Goal: Complete application form: Complete application form

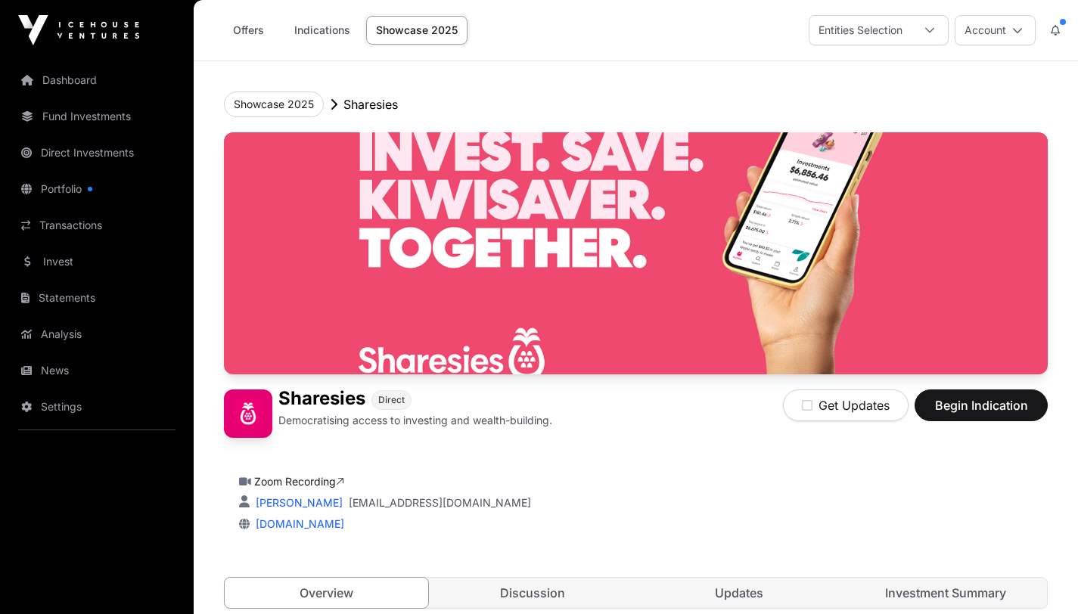
click at [931, 33] on icon at bounding box center [929, 30] width 11 height 11
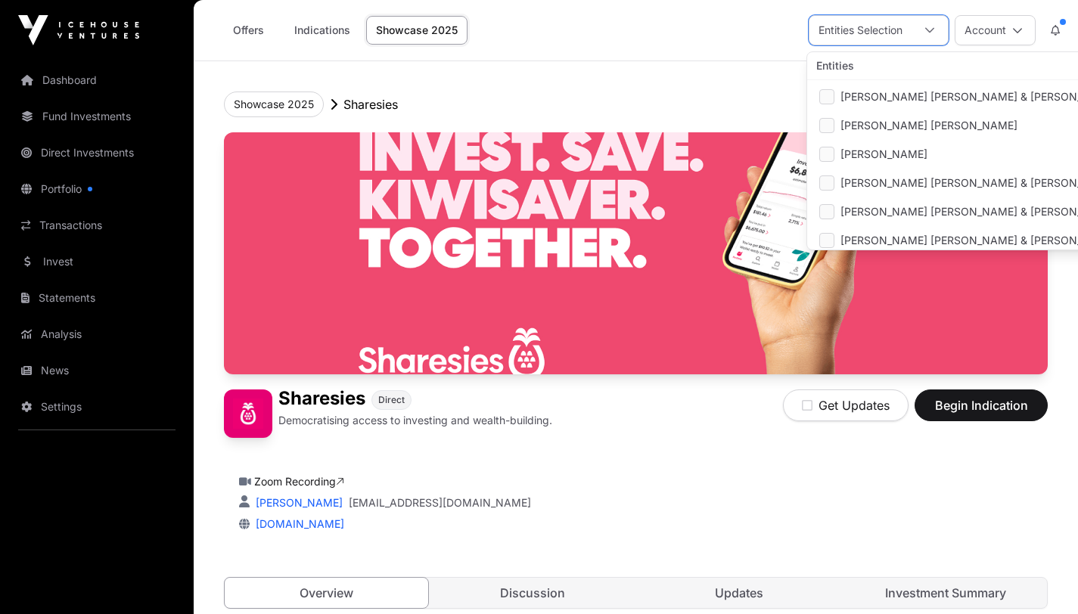
scroll to position [62, 0]
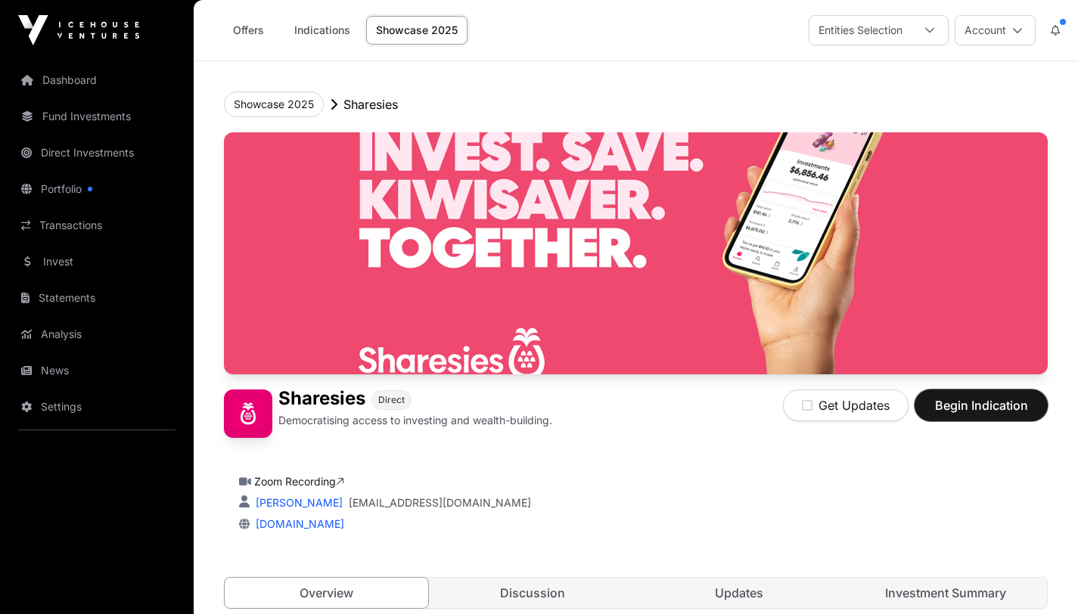
click at [999, 407] on span "Begin Indication" at bounding box center [980, 405] width 95 height 18
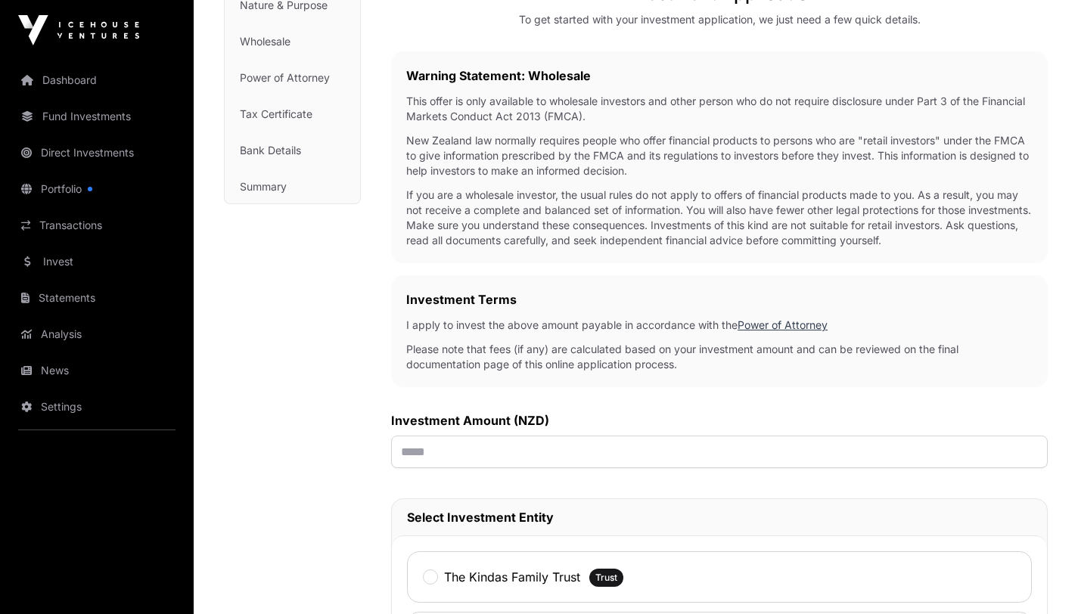
scroll to position [211, 0]
click at [476, 452] on input "text" at bounding box center [719, 450] width 657 height 33
type input "*******"
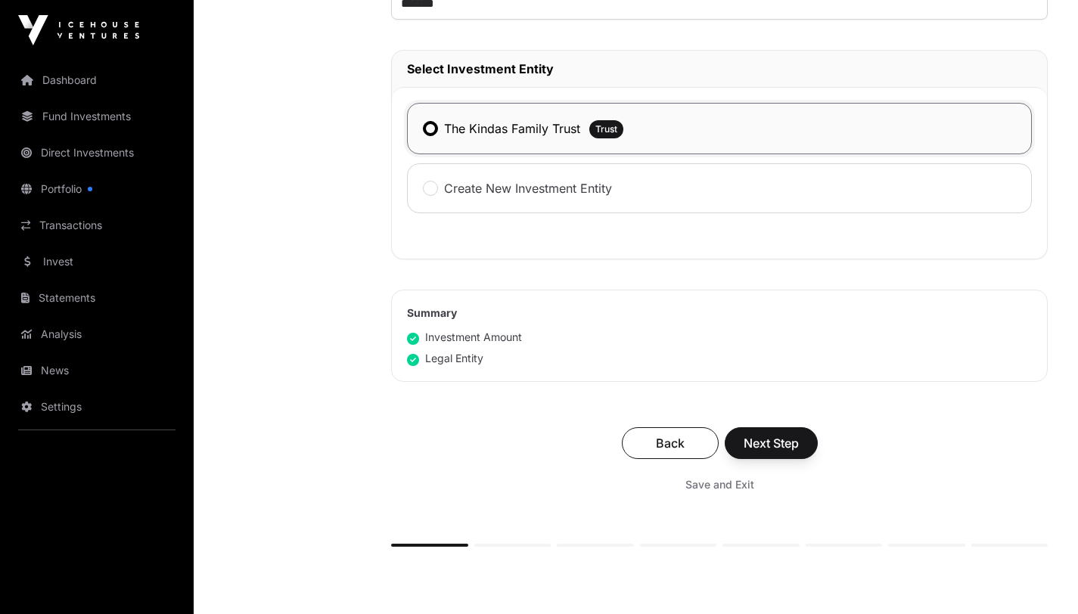
scroll to position [662, 0]
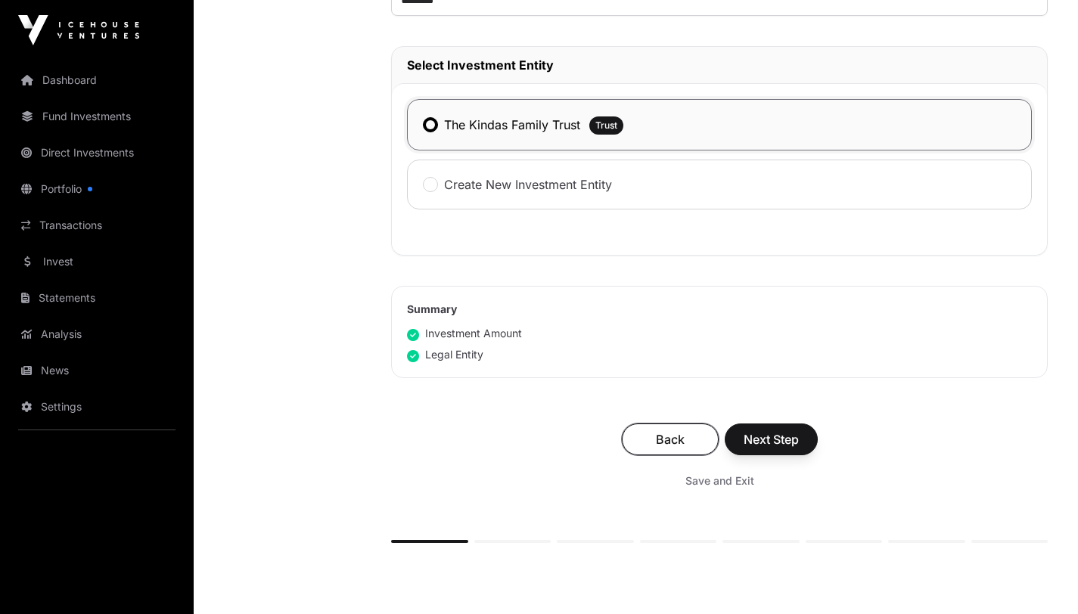
click at [670, 446] on span "Back" at bounding box center [670, 439] width 59 height 18
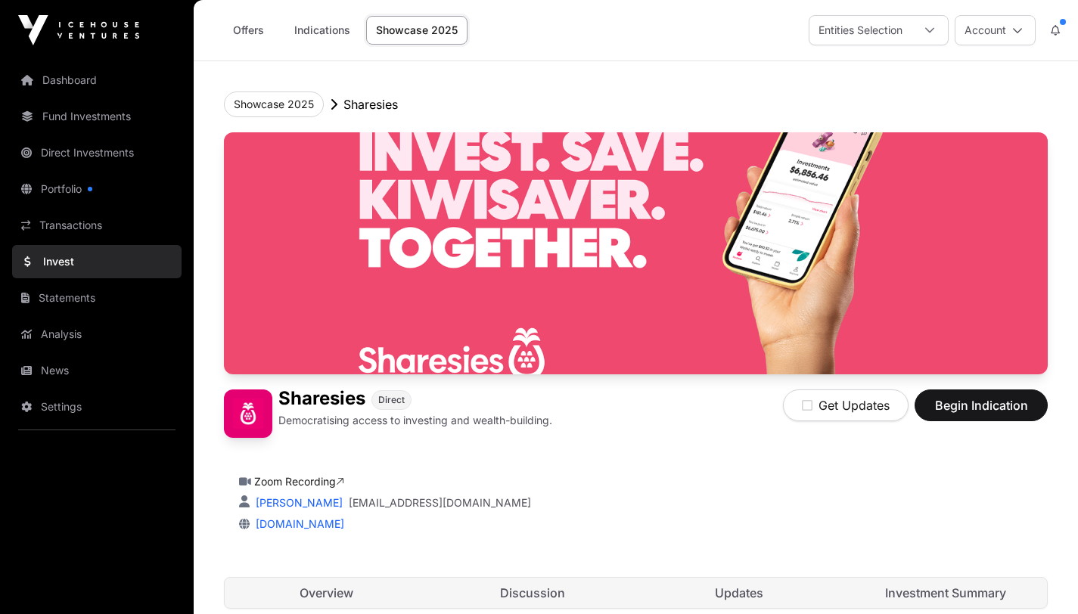
click at [933, 28] on icon at bounding box center [929, 30] width 11 height 11
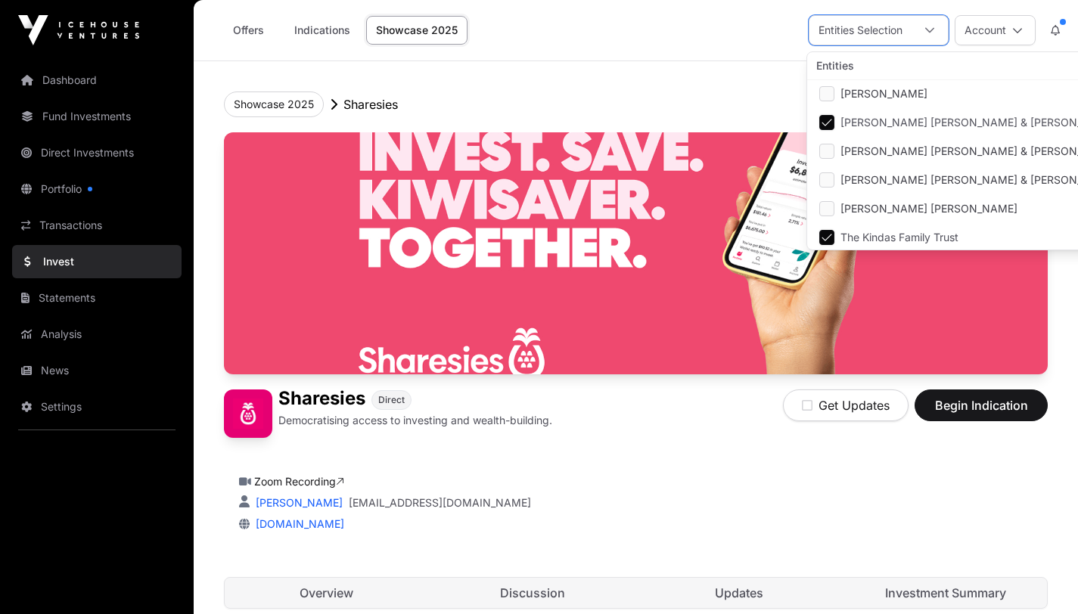
scroll to position [62, 0]
click at [983, 405] on span "Begin Indication" at bounding box center [980, 405] width 95 height 18
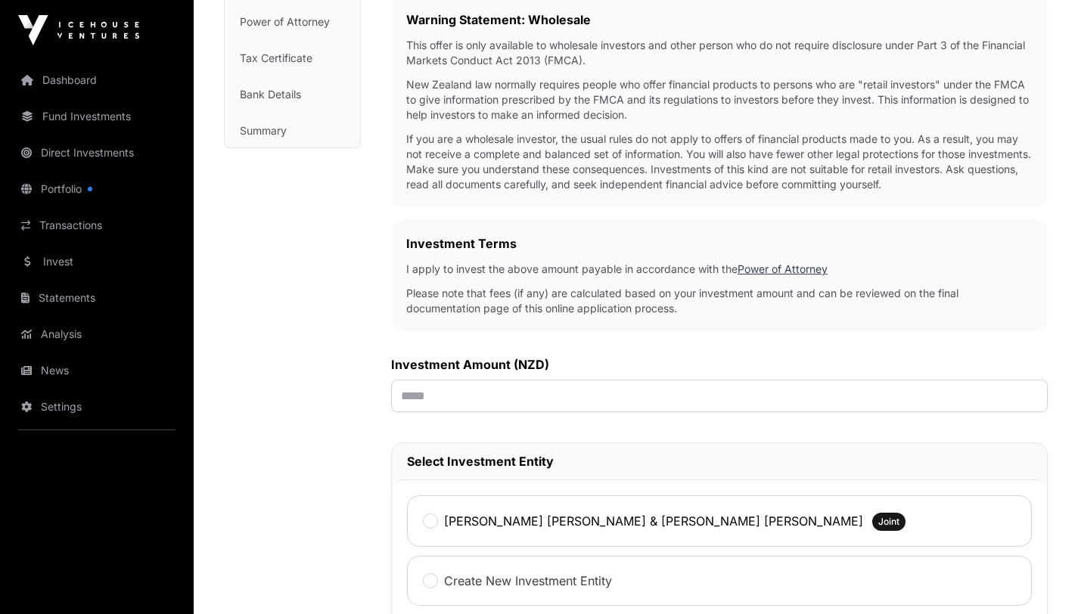
scroll to position [268, 0]
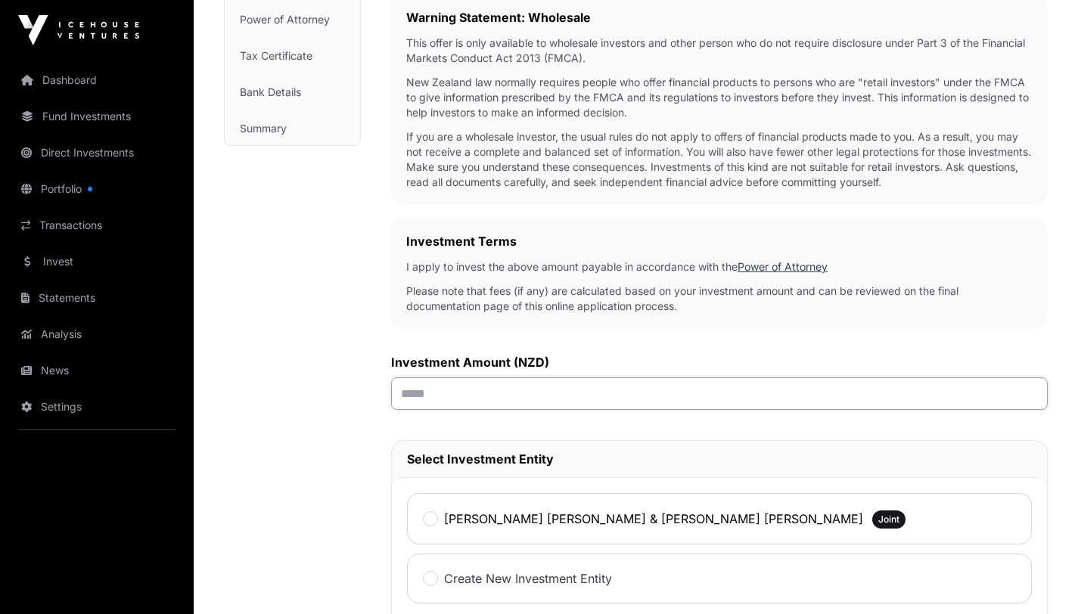
click at [480, 393] on input "text" at bounding box center [719, 393] width 657 height 33
type input "*******"
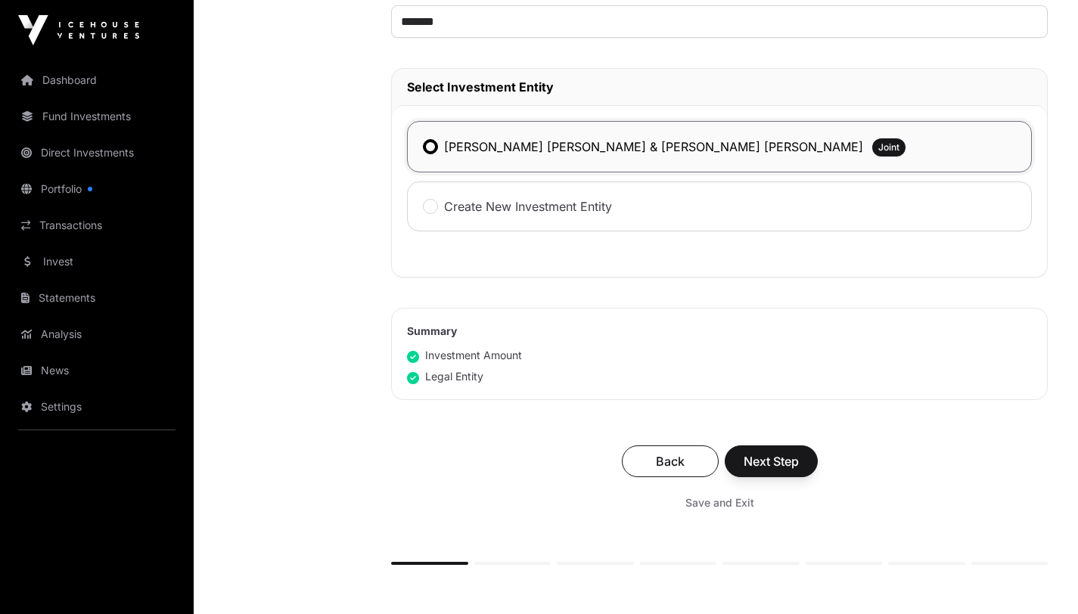
scroll to position [645, 0]
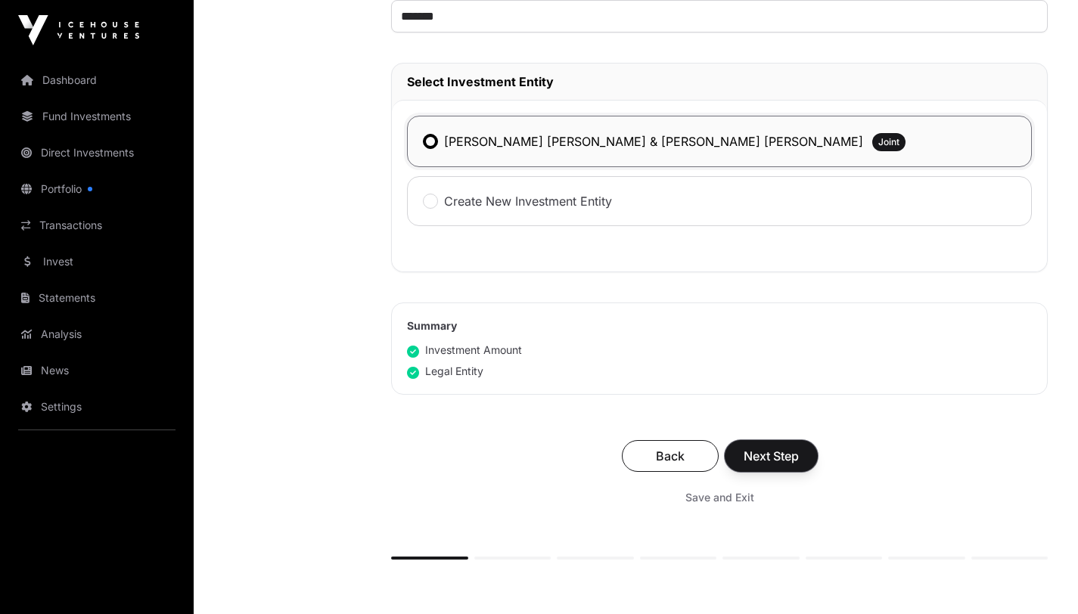
click at [775, 456] on span "Next Step" at bounding box center [771, 456] width 55 height 18
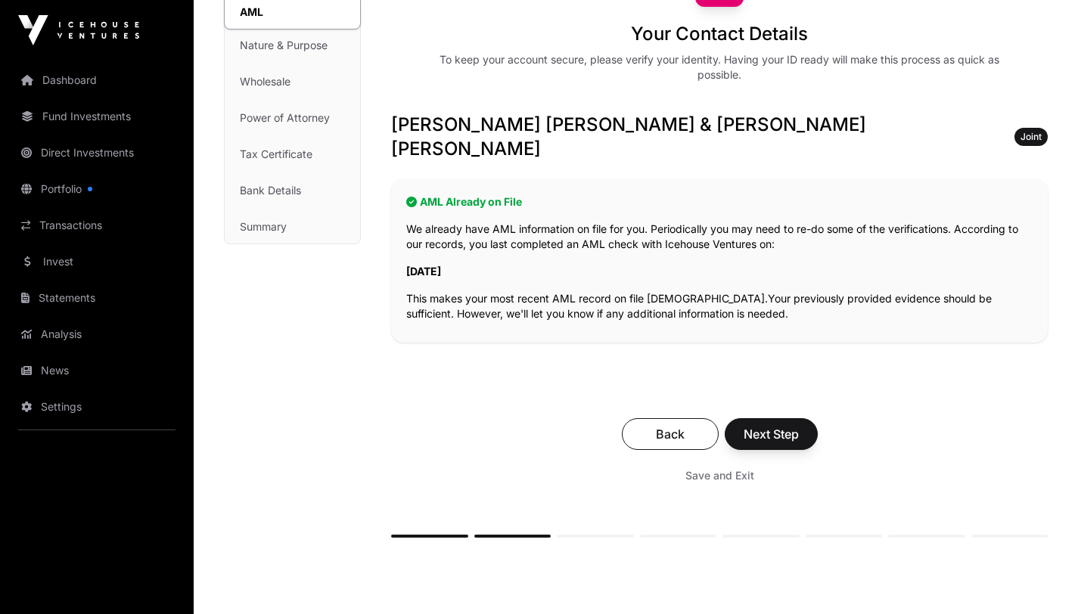
scroll to position [173, 0]
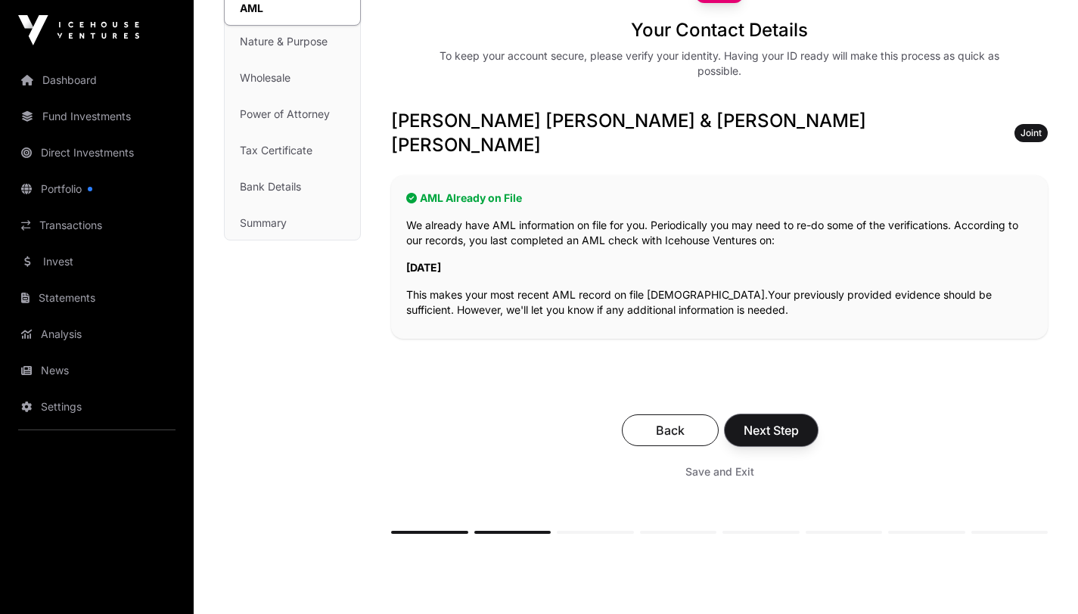
click at [772, 421] on span "Next Step" at bounding box center [771, 430] width 55 height 18
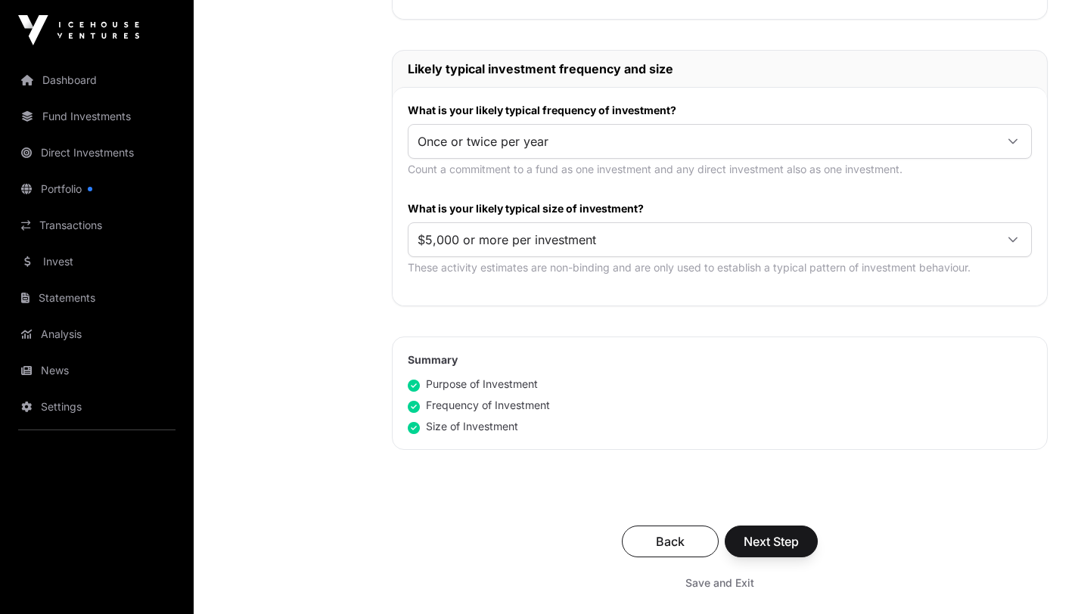
scroll to position [763, 0]
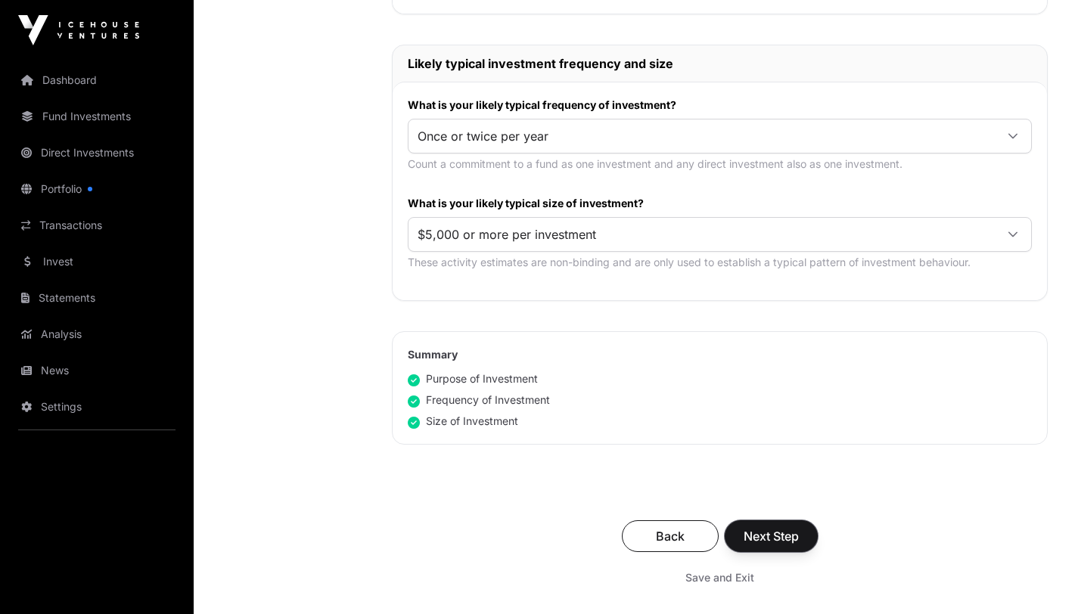
click at [785, 527] on span "Next Step" at bounding box center [771, 536] width 55 height 18
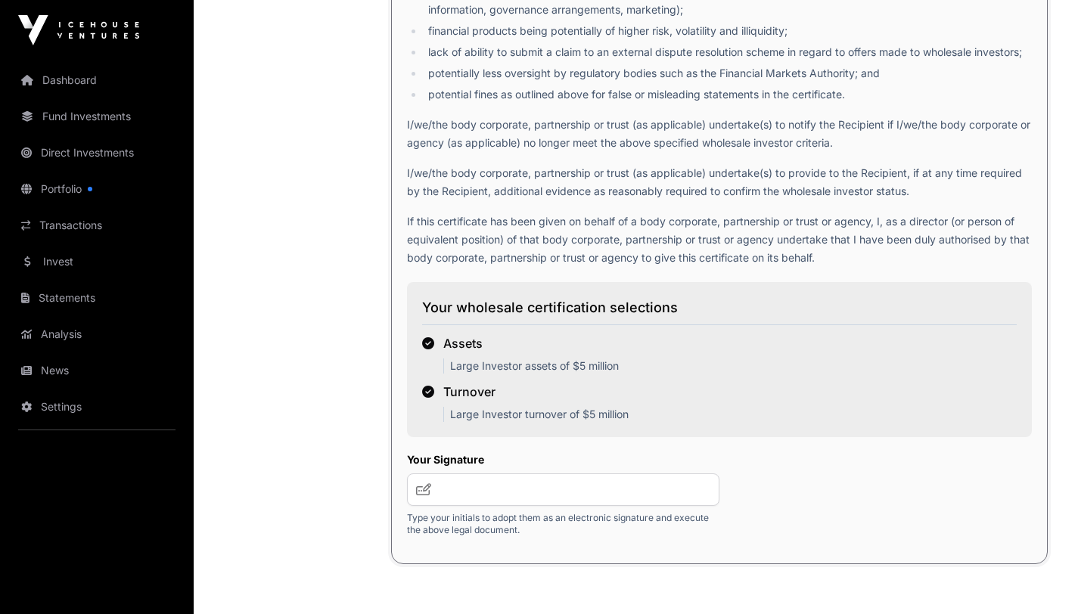
scroll to position [2563, 0]
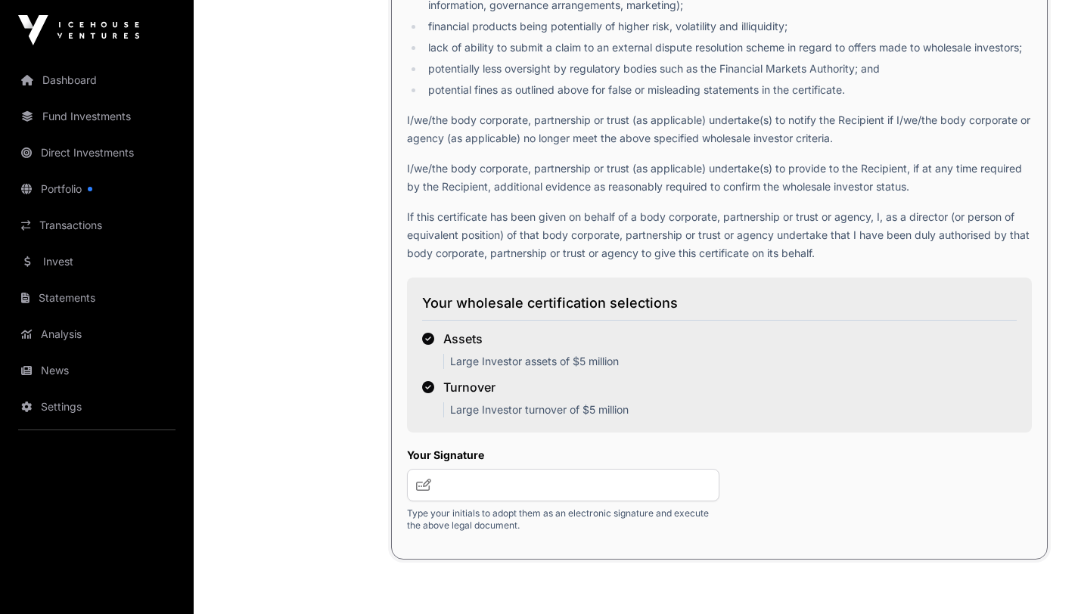
click at [426, 479] on icon at bounding box center [423, 485] width 15 height 12
drag, startPoint x: 480, startPoint y: 447, endPoint x: 446, endPoint y: 470, distance: 40.9
click at [446, 470] on input "text" at bounding box center [563, 485] width 312 height 33
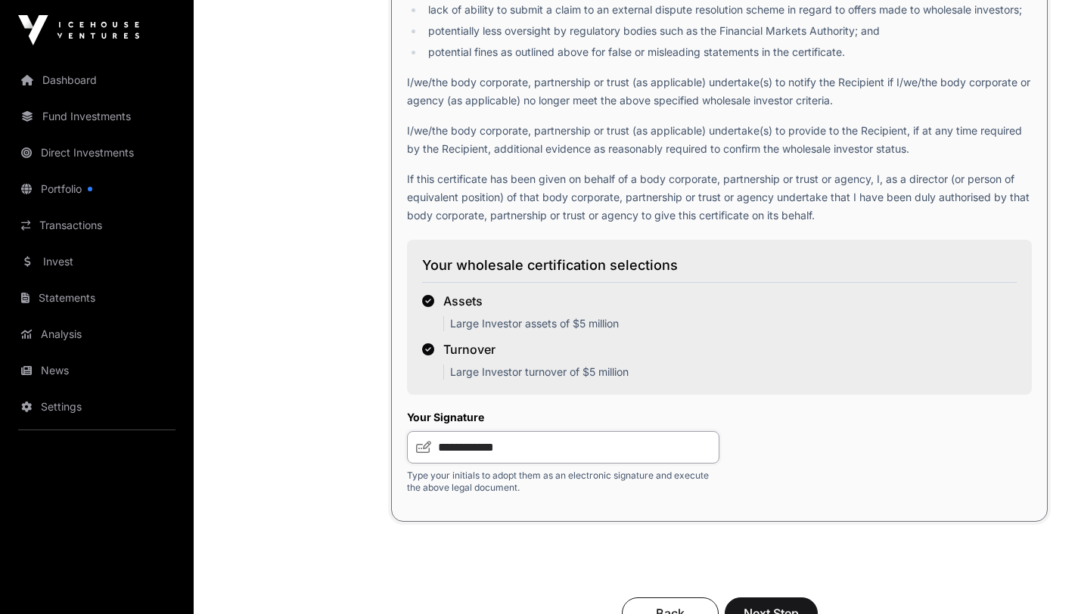
scroll to position [2605, 0]
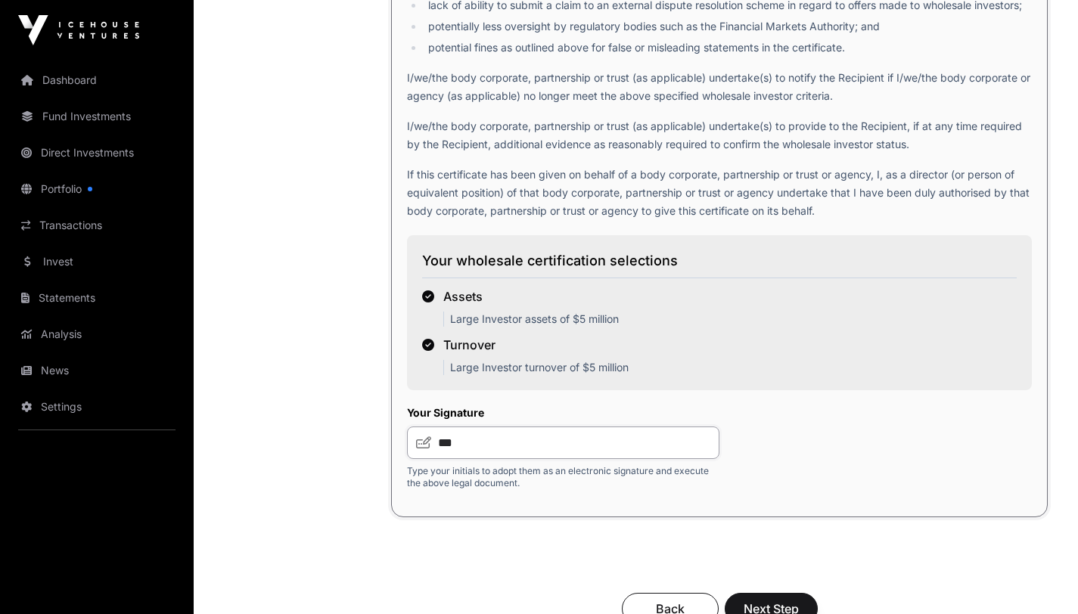
type input "***"
click at [771, 600] on span "Next Step" at bounding box center [771, 609] width 55 height 18
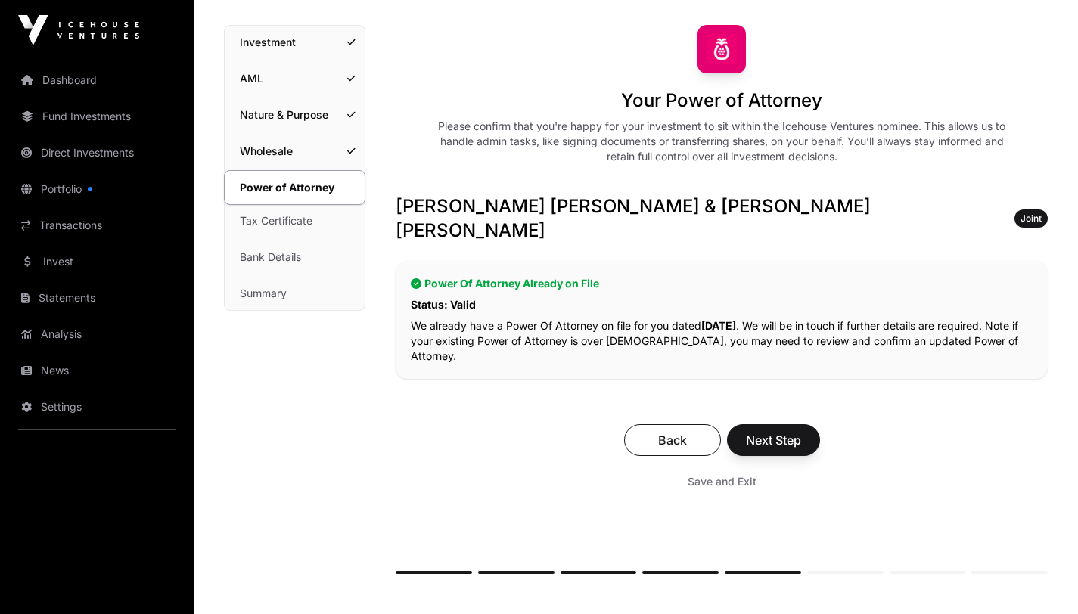
scroll to position [108, 0]
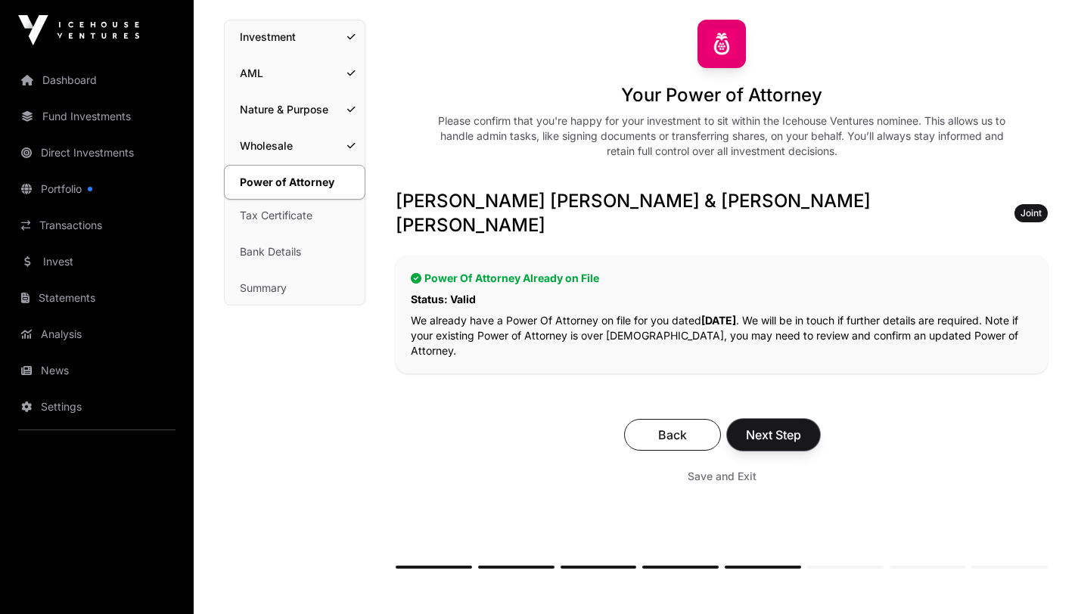
click at [772, 426] on span "Next Step" at bounding box center [773, 435] width 55 height 18
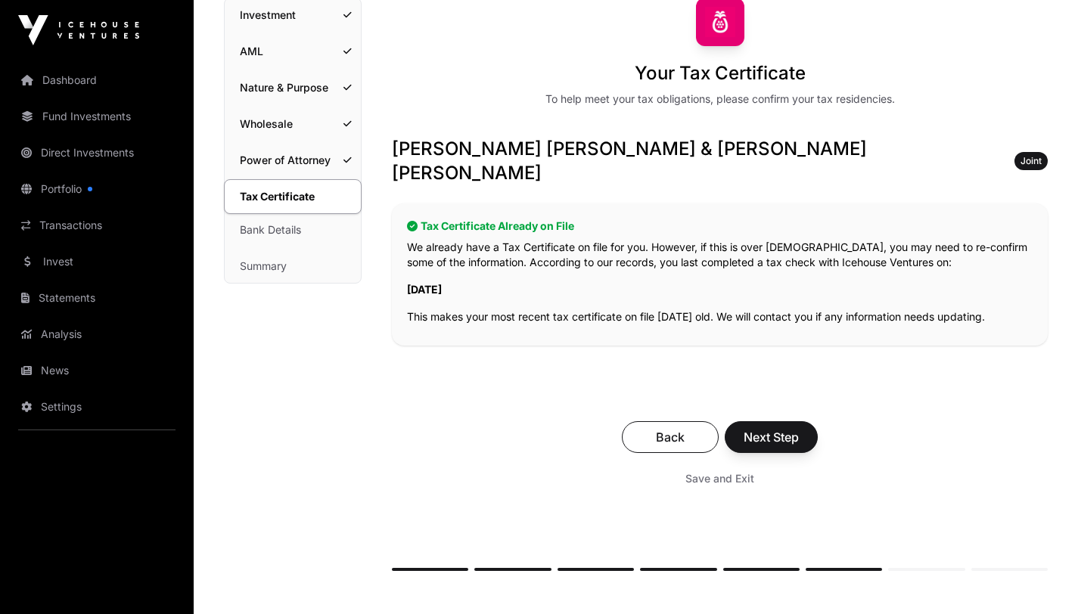
scroll to position [138, 0]
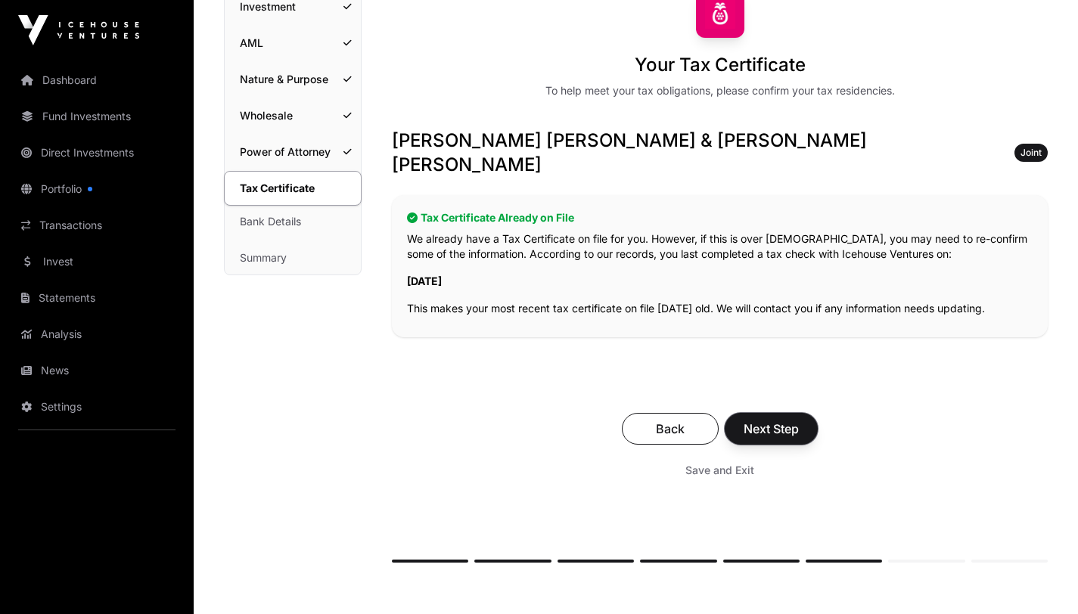
click at [774, 420] on span "Next Step" at bounding box center [771, 429] width 55 height 18
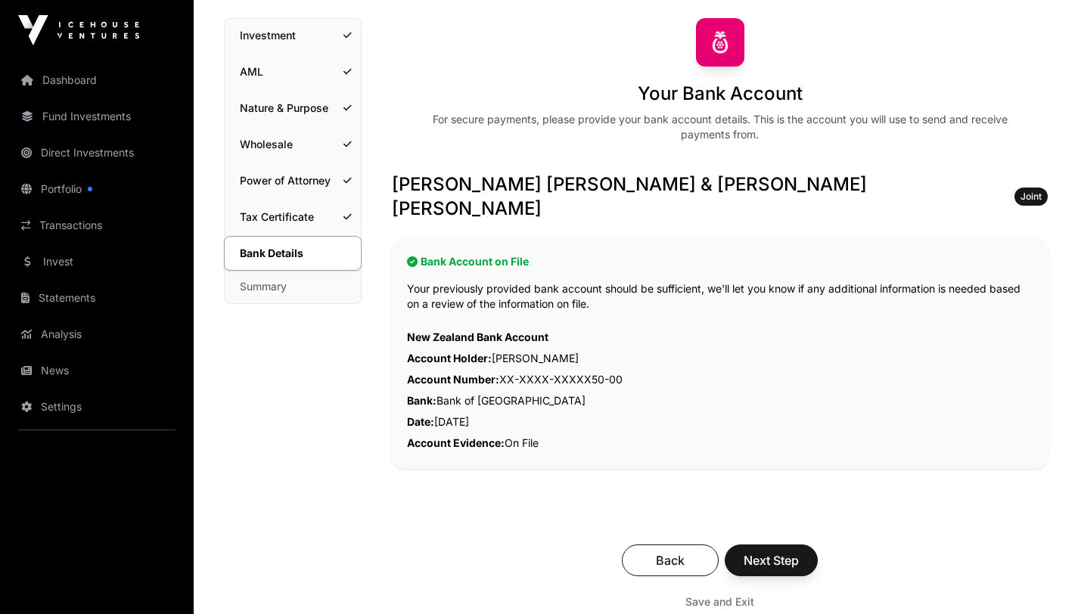
scroll to position [113, 0]
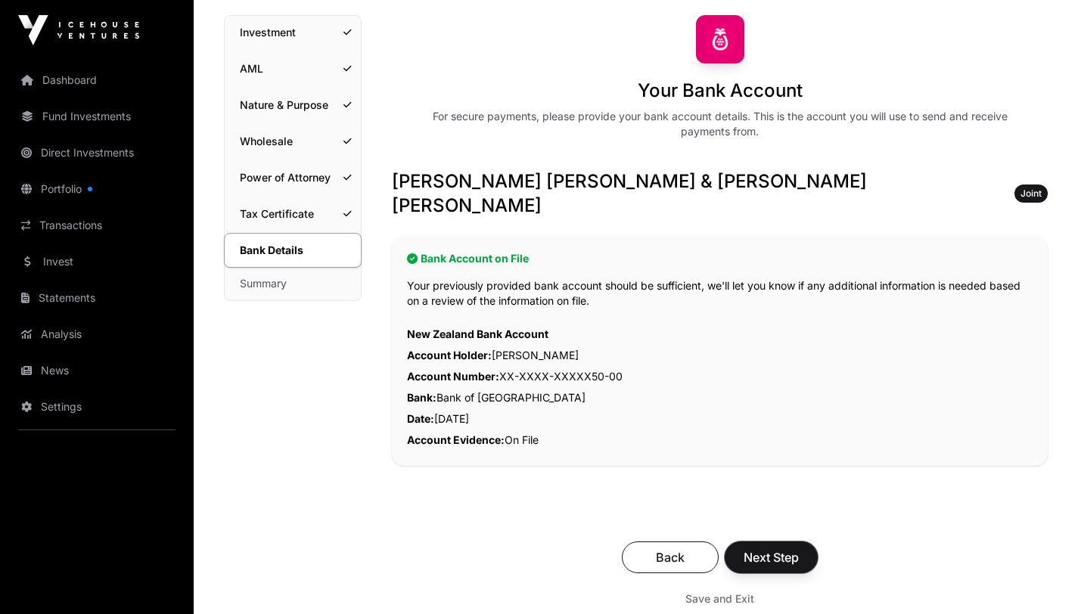
click at [780, 548] on span "Next Step" at bounding box center [771, 557] width 55 height 18
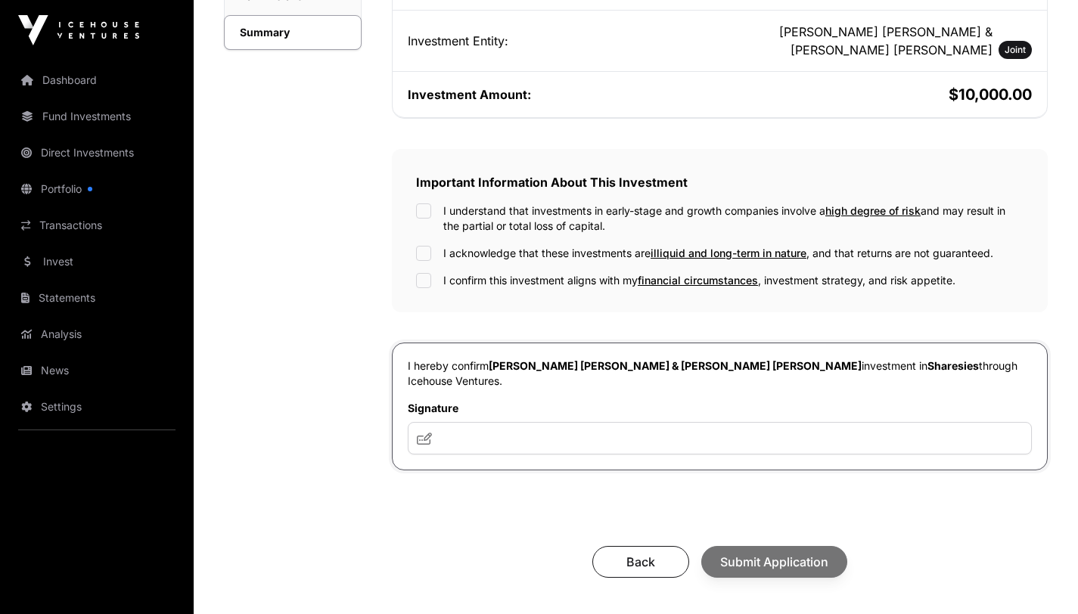
scroll to position [371, 0]
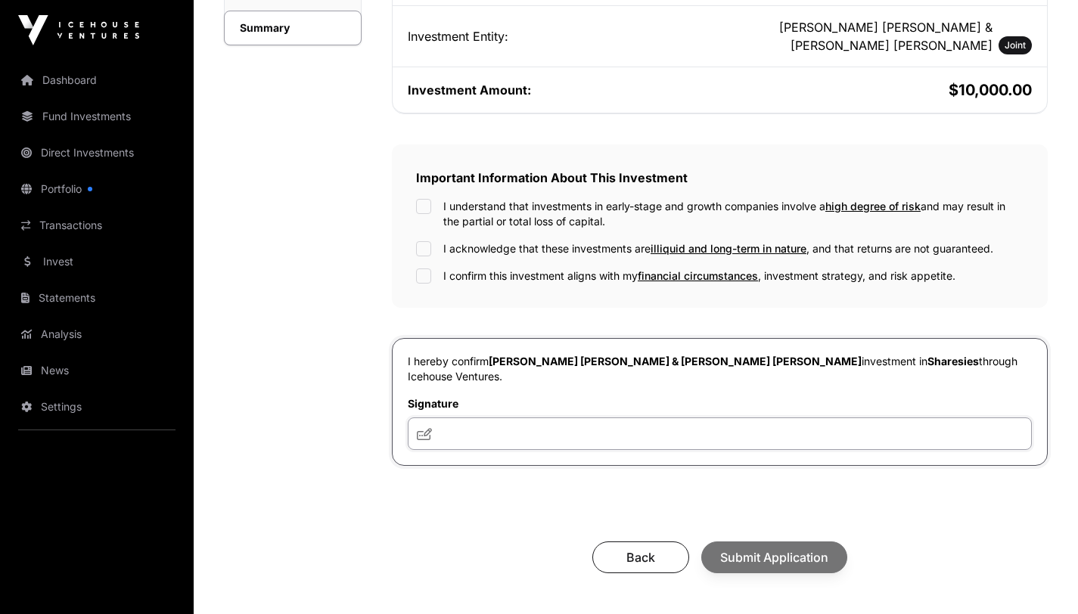
click at [480, 418] on input "text" at bounding box center [720, 434] width 624 height 33
type input "**********"
click at [770, 542] on div "Back Submit Application" at bounding box center [720, 558] width 626 height 32
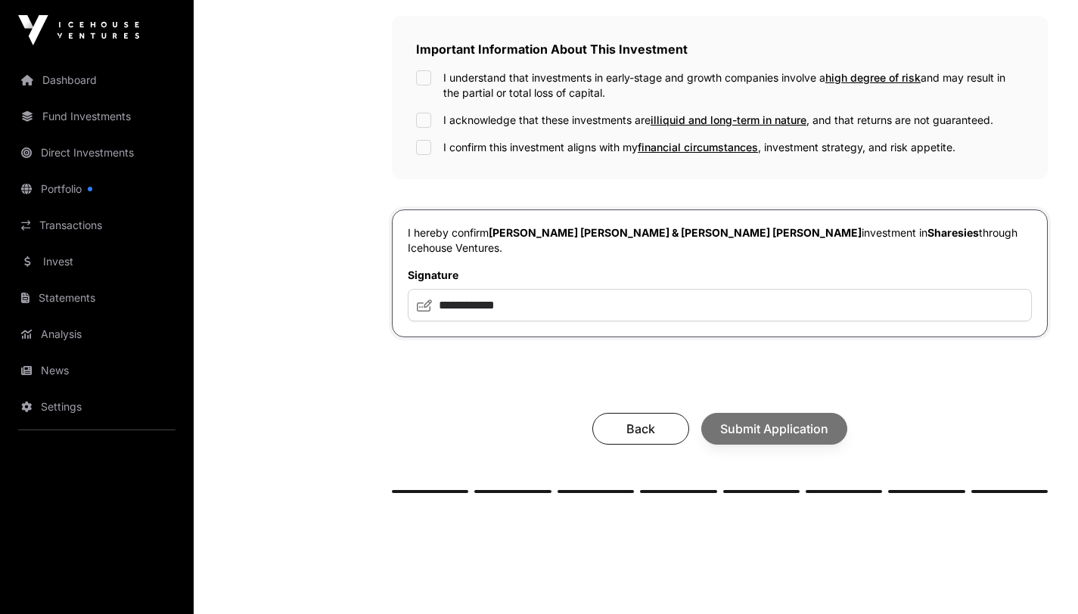
scroll to position [519, 0]
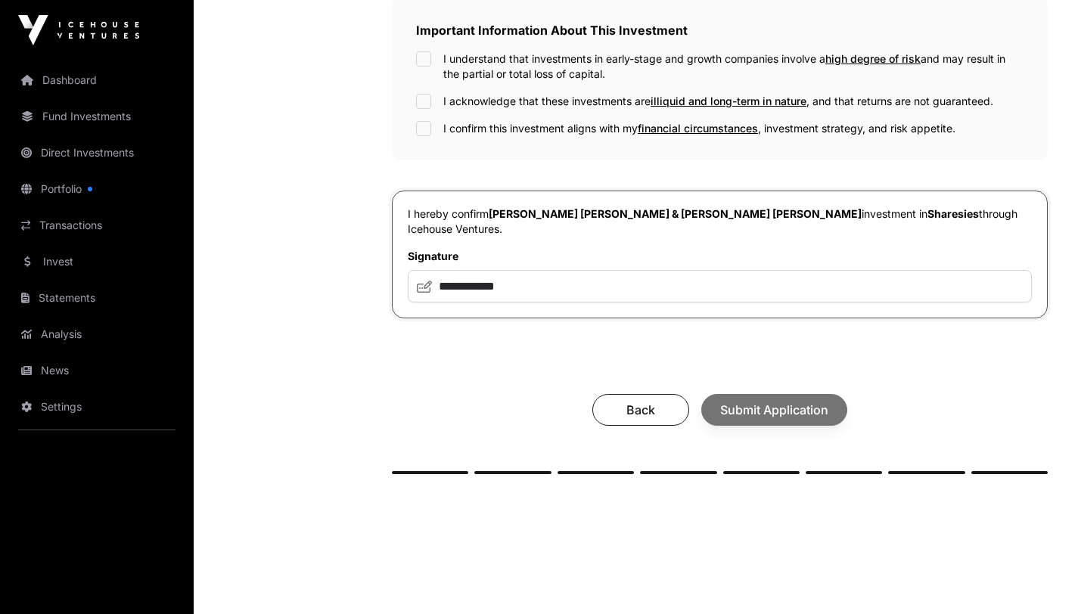
click at [424, 281] on icon at bounding box center [424, 287] width 15 height 12
click at [781, 401] on span "Submit Application" at bounding box center [774, 410] width 108 height 18
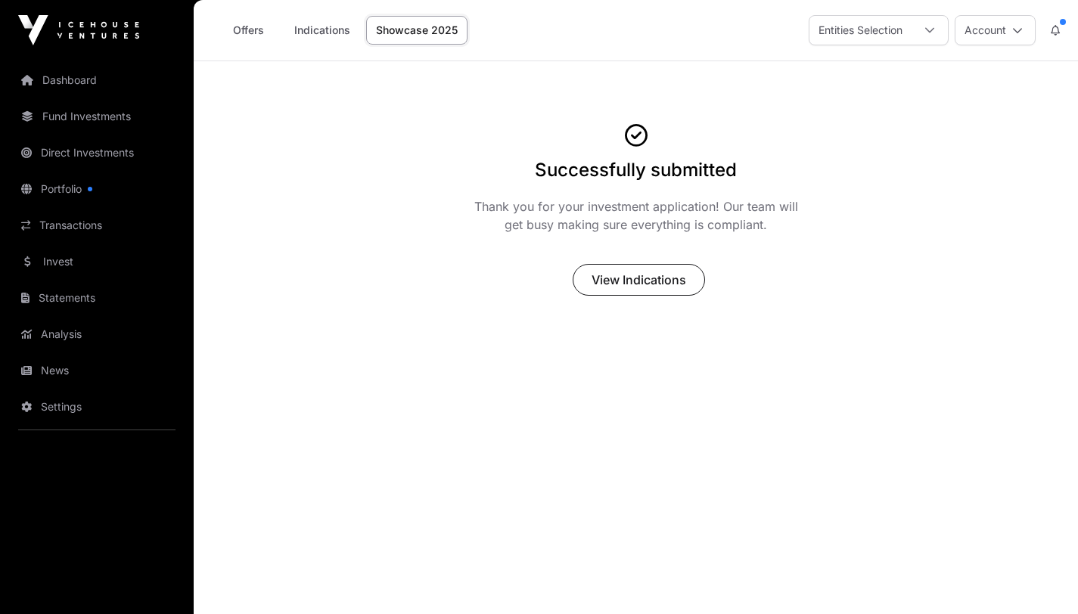
click at [924, 29] on icon at bounding box center [929, 30] width 11 height 11
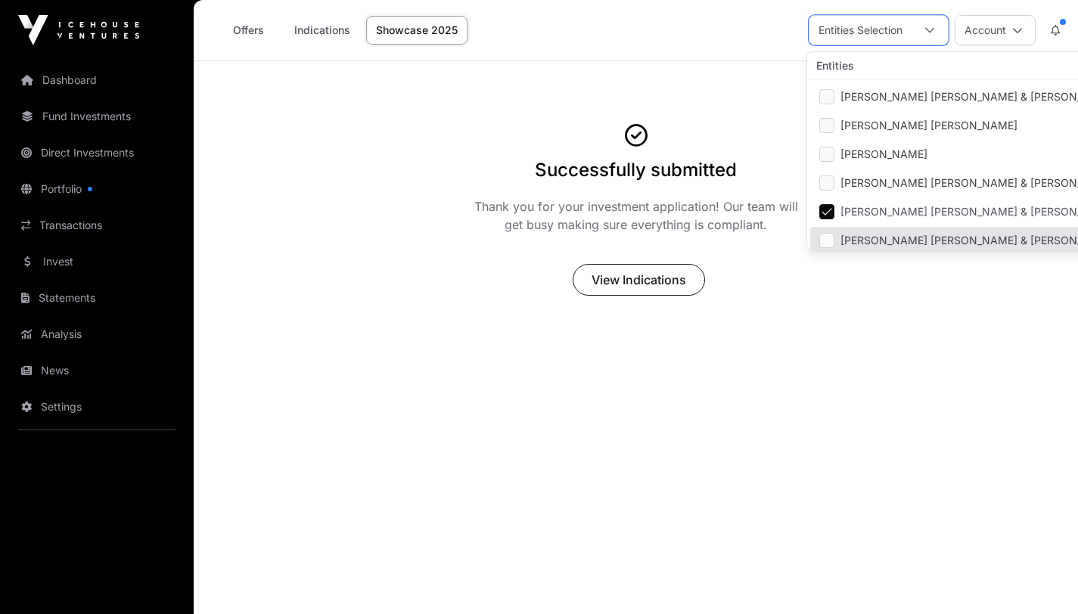
scroll to position [5, 0]
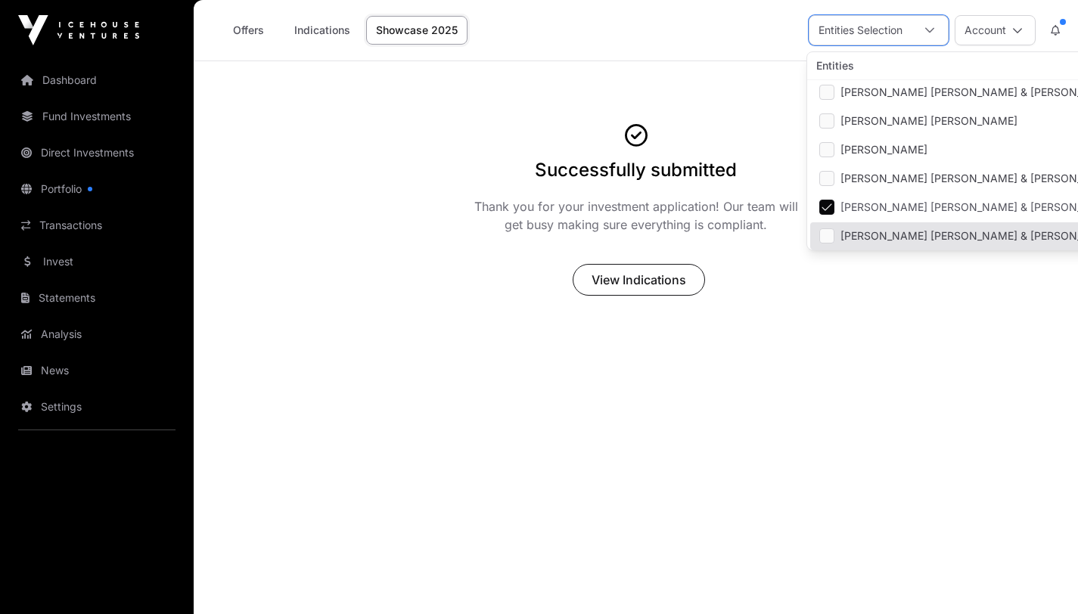
click at [868, 362] on main "Successfully submitted Thank you for your investment application! Our team will…" at bounding box center [636, 368] width 884 height 614
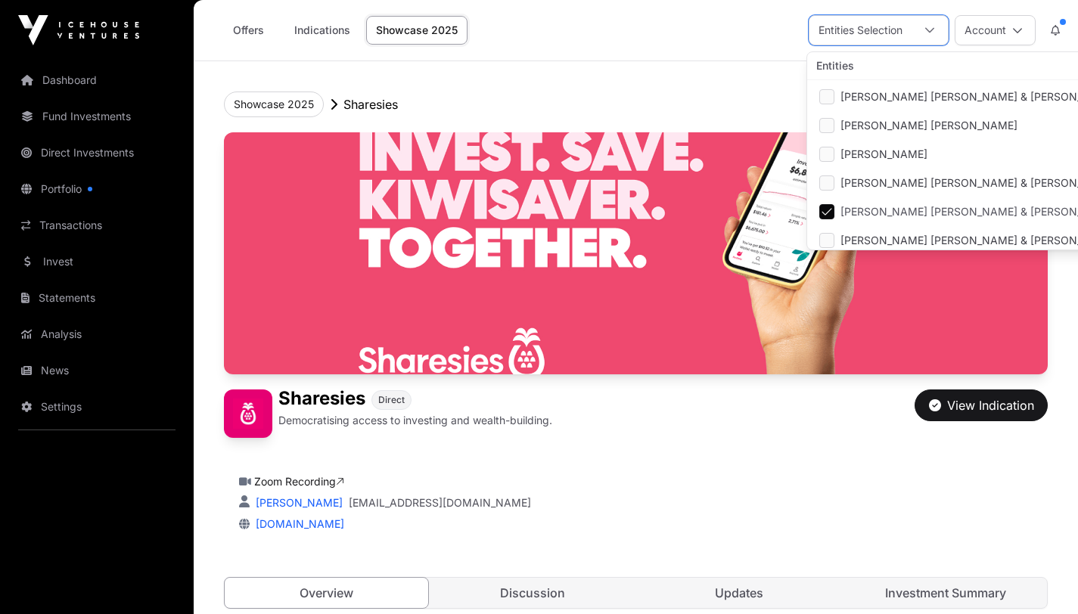
scroll to position [16, 10]
click at [728, 82] on header "Showcase 2025 Sharesies Sharesies Direct Democratising access to investing and …" at bounding box center [636, 350] width 824 height 578
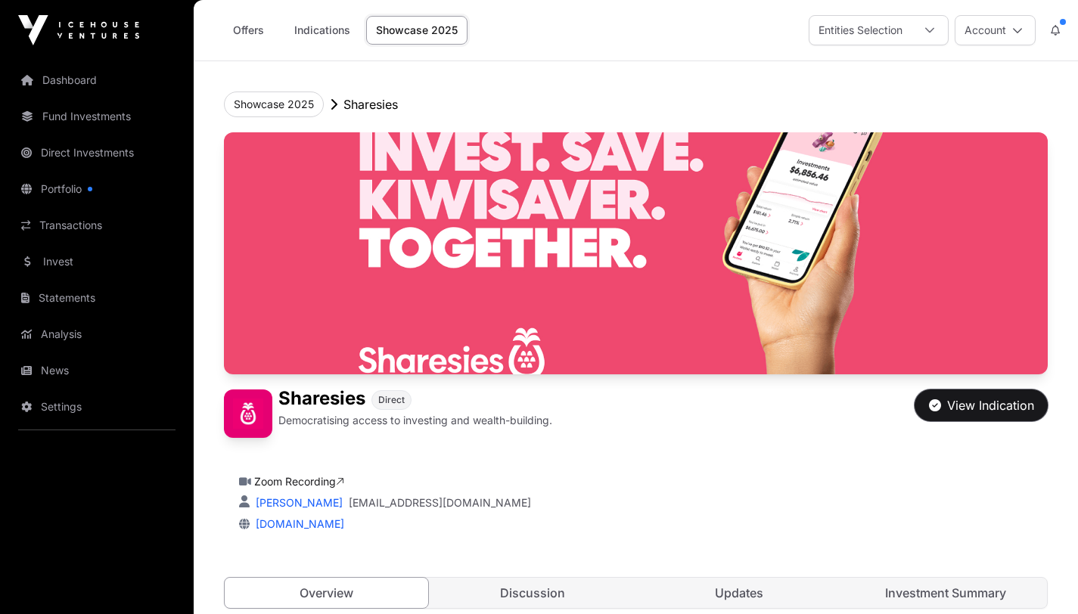
click at [969, 405] on div "View Indication" at bounding box center [981, 405] width 105 height 18
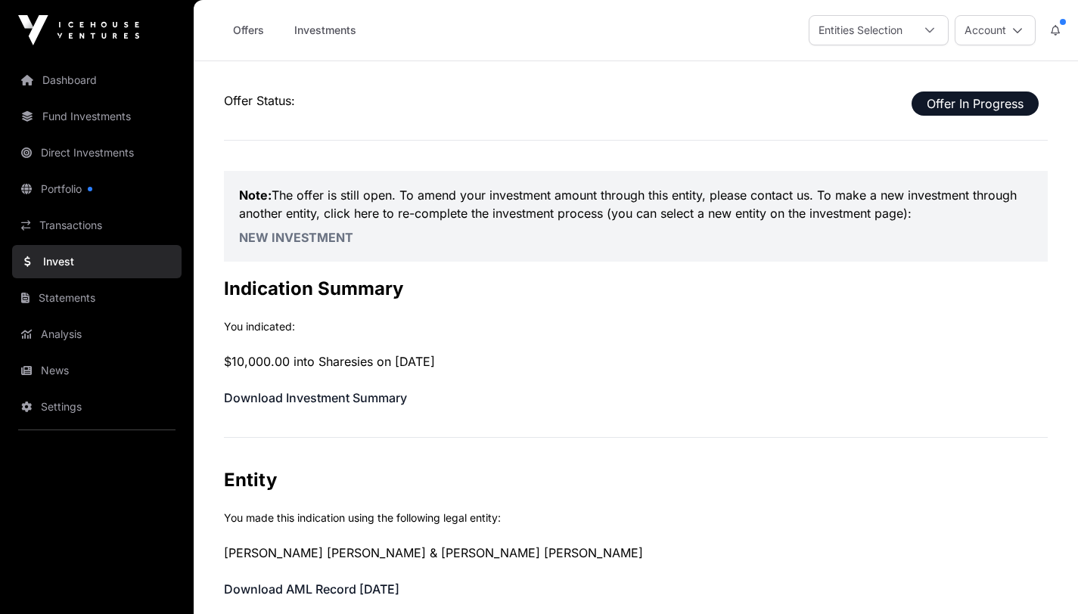
click at [921, 25] on div at bounding box center [929, 30] width 36 height 29
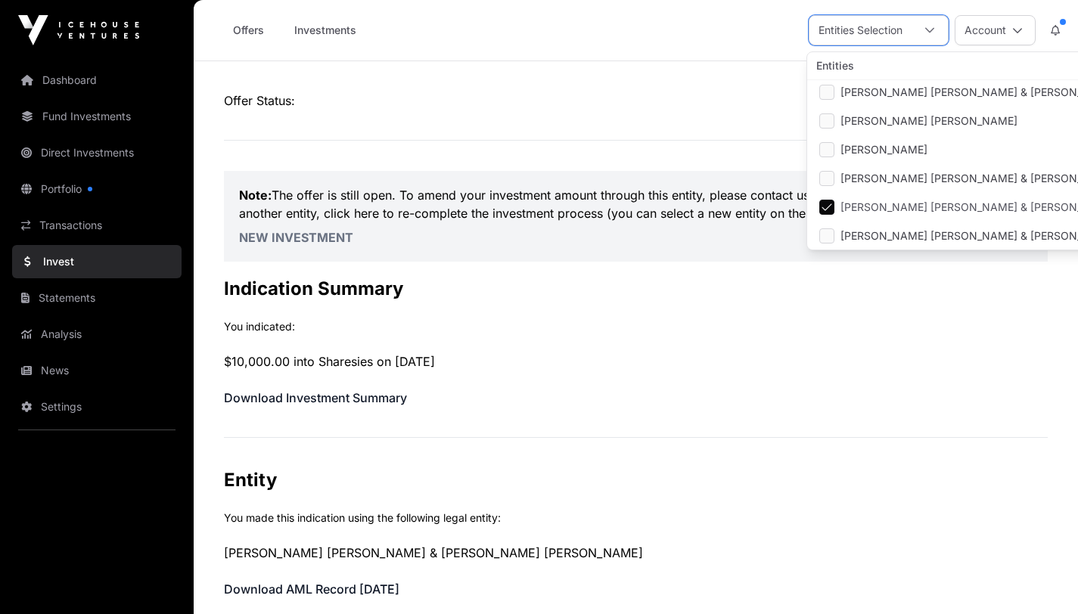
scroll to position [3, 0]
click at [692, 92] on p "Offer Status: Offer In Progress" at bounding box center [636, 101] width 824 height 18
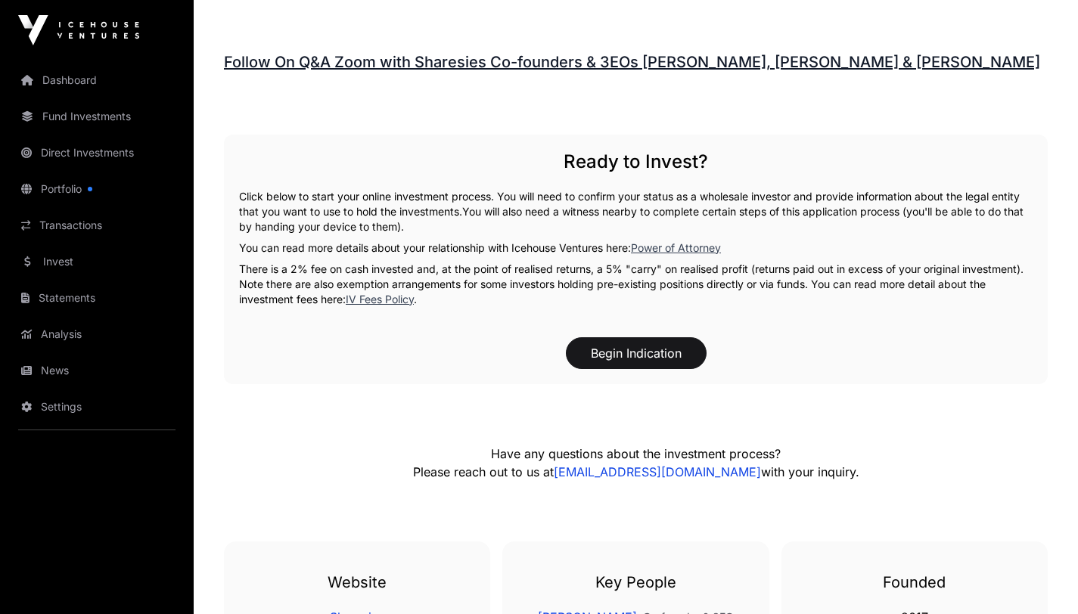
scroll to position [2194, 0]
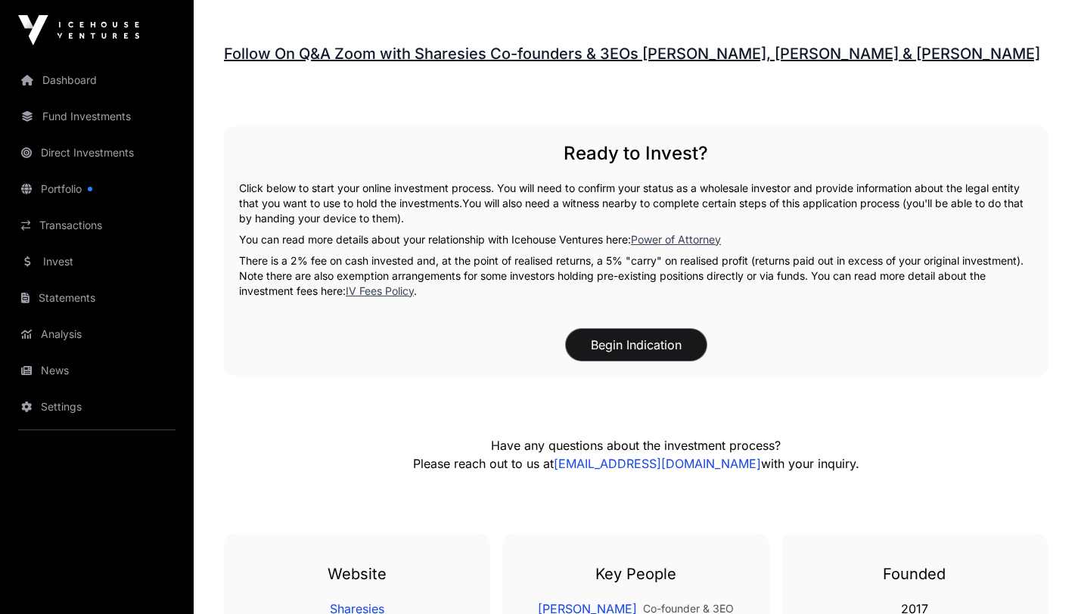
click at [619, 348] on button "Begin Indication" at bounding box center [636, 345] width 141 height 32
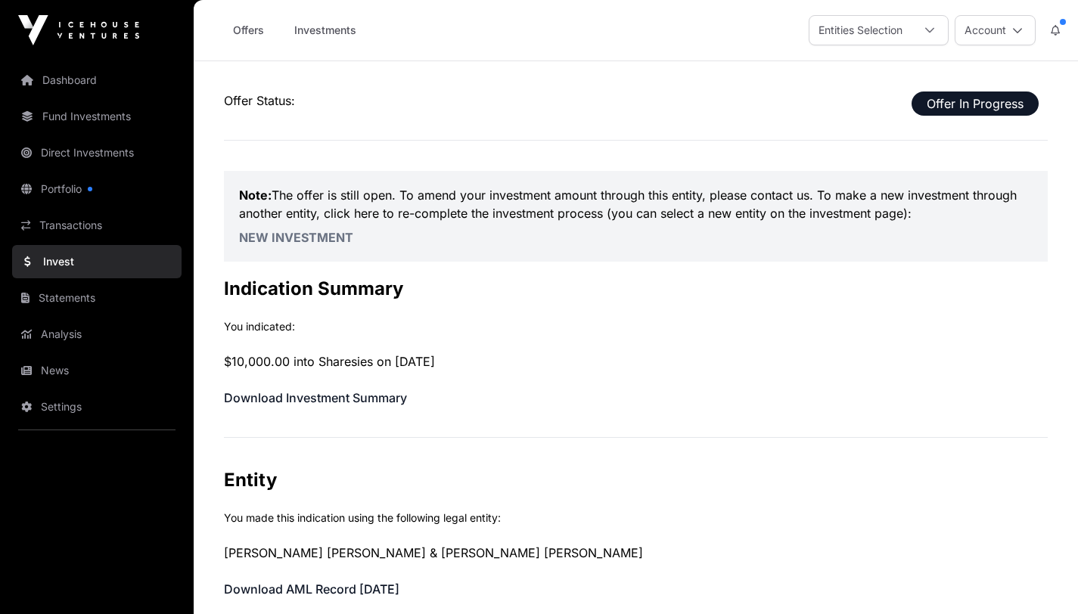
click at [931, 31] on icon at bounding box center [929, 30] width 11 height 11
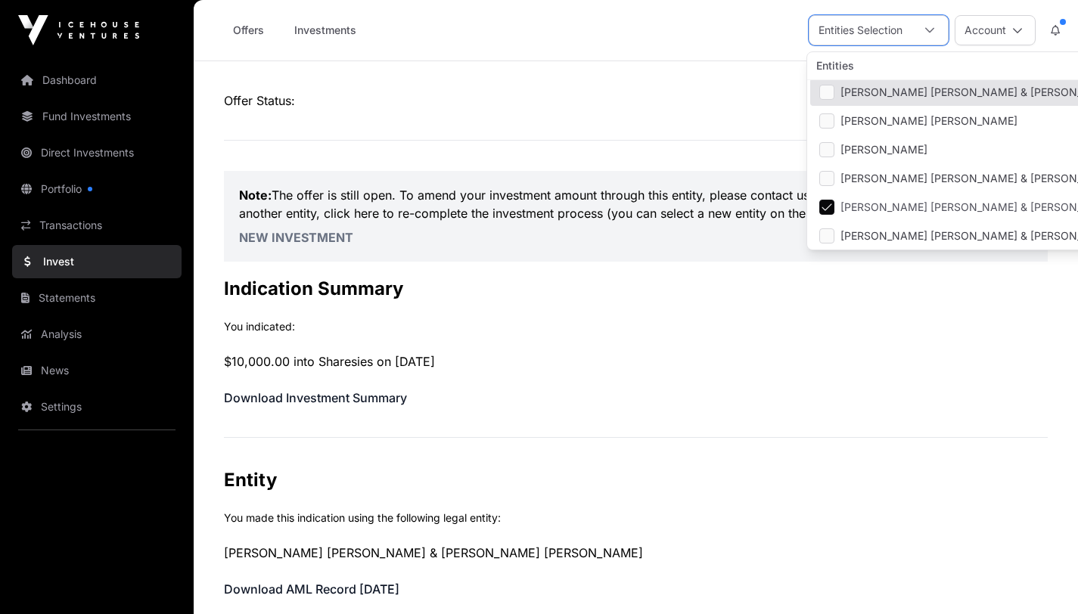
scroll to position [3, 0]
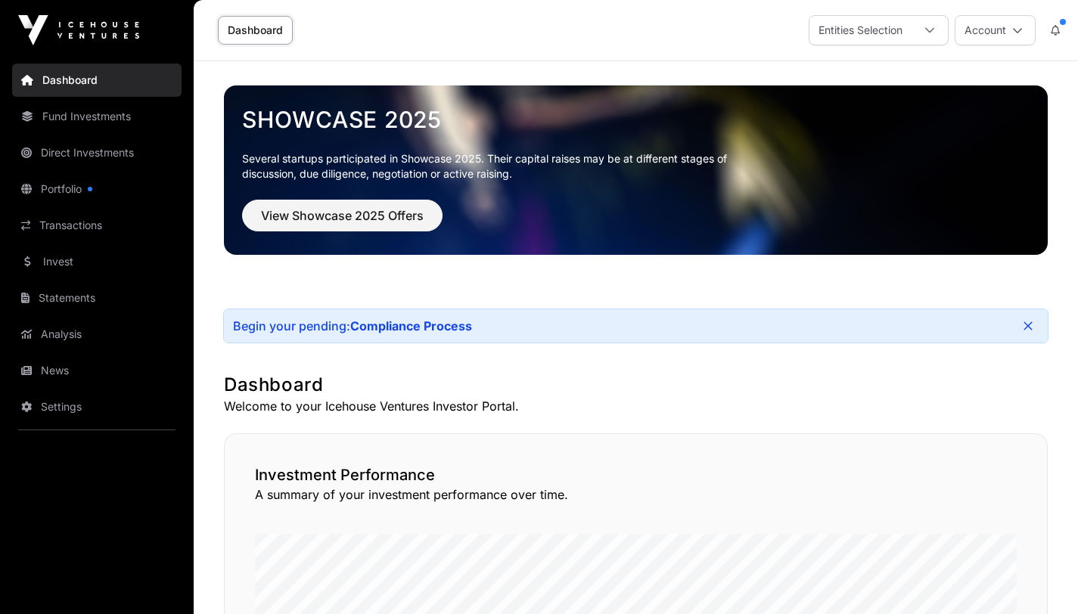
click at [928, 33] on icon at bounding box center [929, 30] width 11 height 11
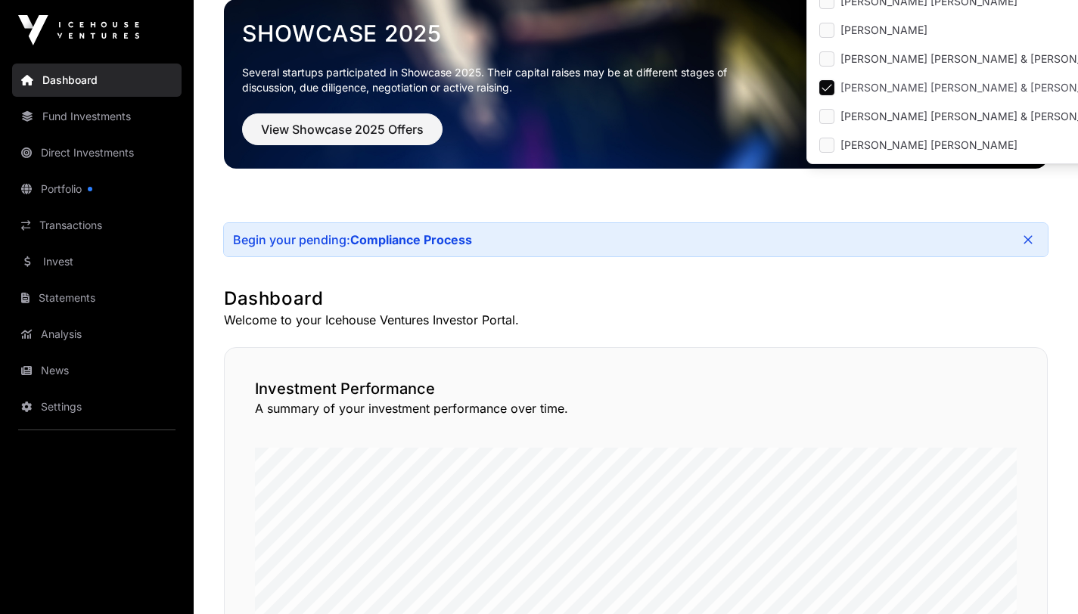
scroll to position [84, 0]
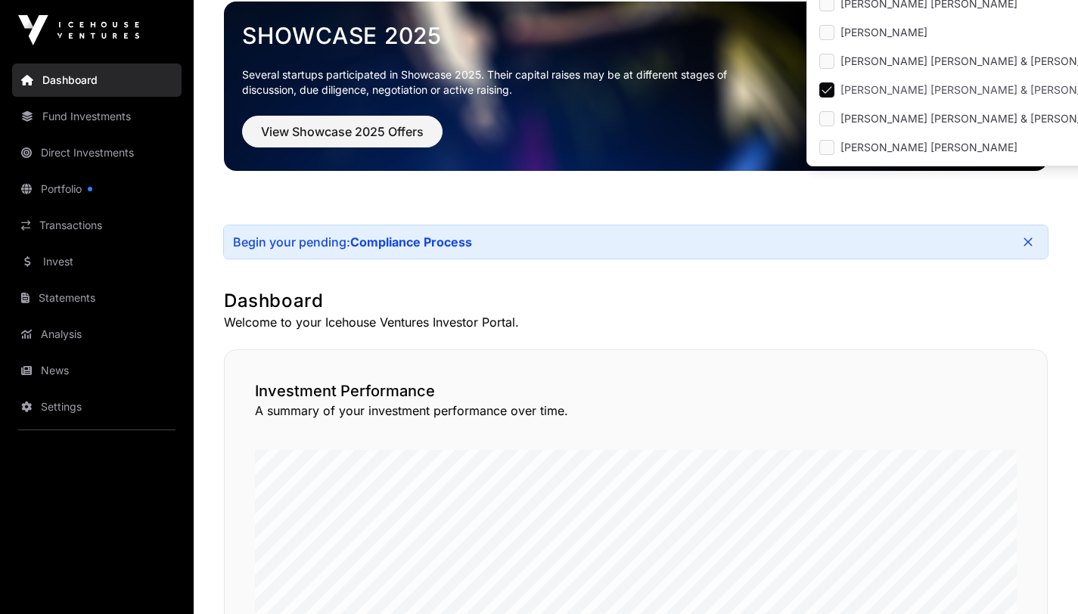
click at [56, 262] on link "Invest" at bounding box center [96, 261] width 169 height 33
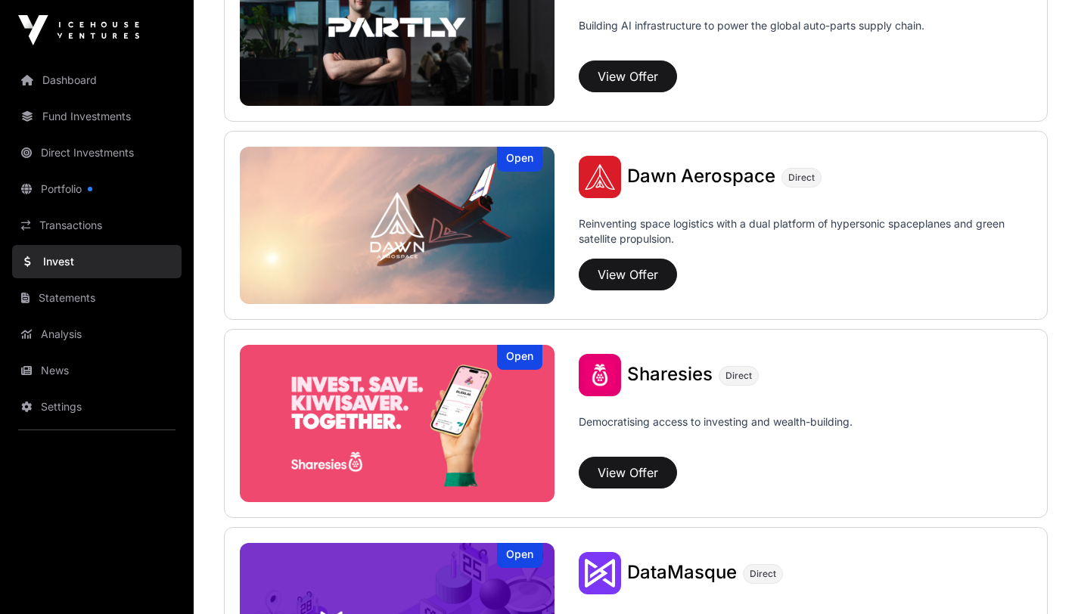
scroll to position [1663, 0]
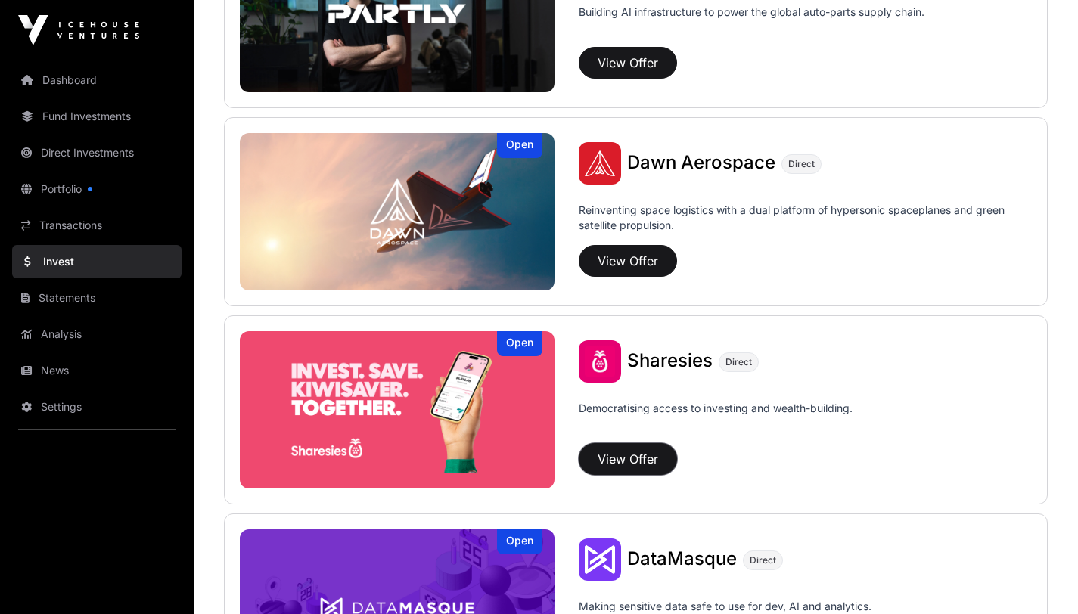
click at [625, 457] on button "View Offer" at bounding box center [628, 459] width 98 height 32
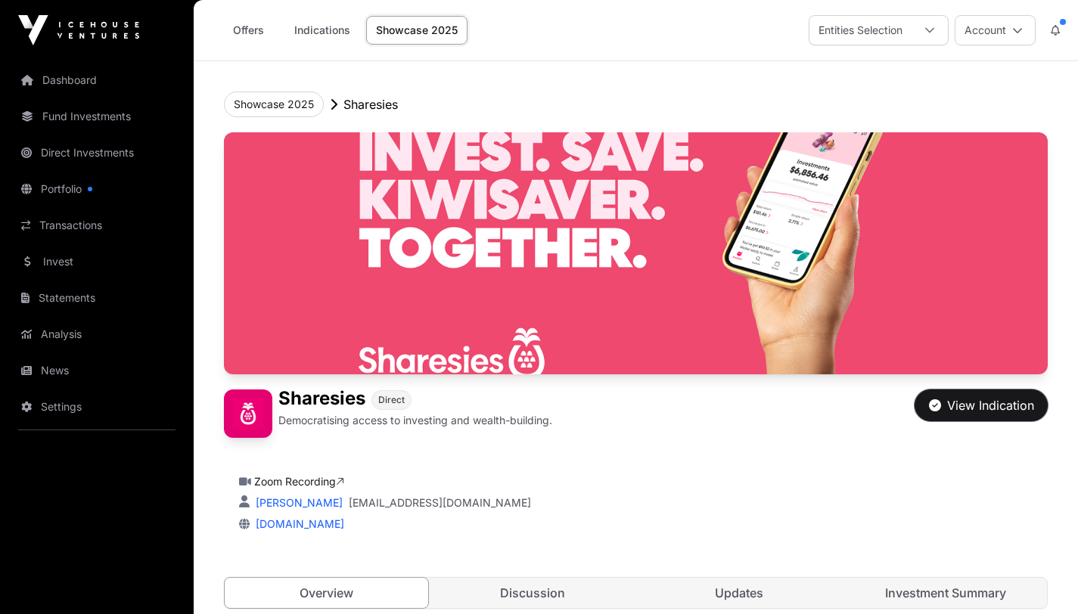
click at [973, 405] on div "View Indication" at bounding box center [981, 405] width 105 height 18
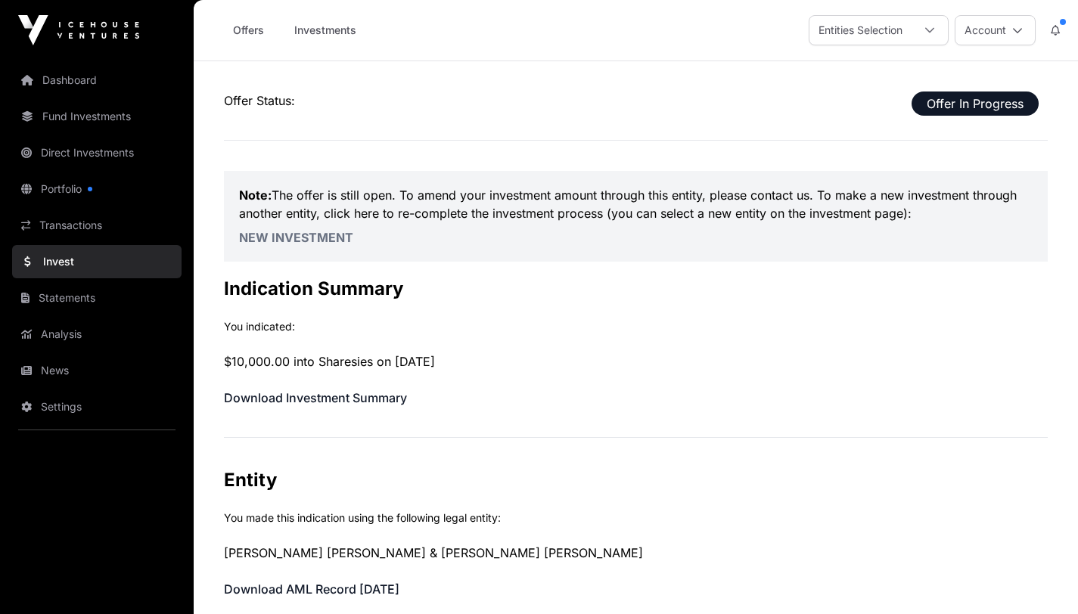
click at [70, 81] on link "Dashboard" at bounding box center [96, 80] width 169 height 33
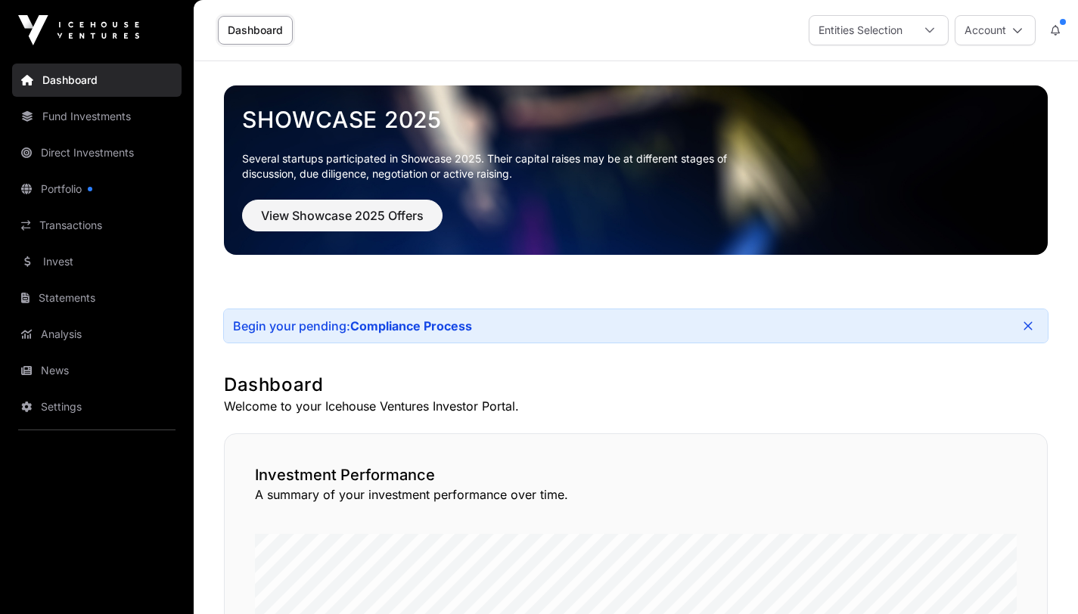
click at [926, 32] on icon at bounding box center [929, 30] width 11 height 11
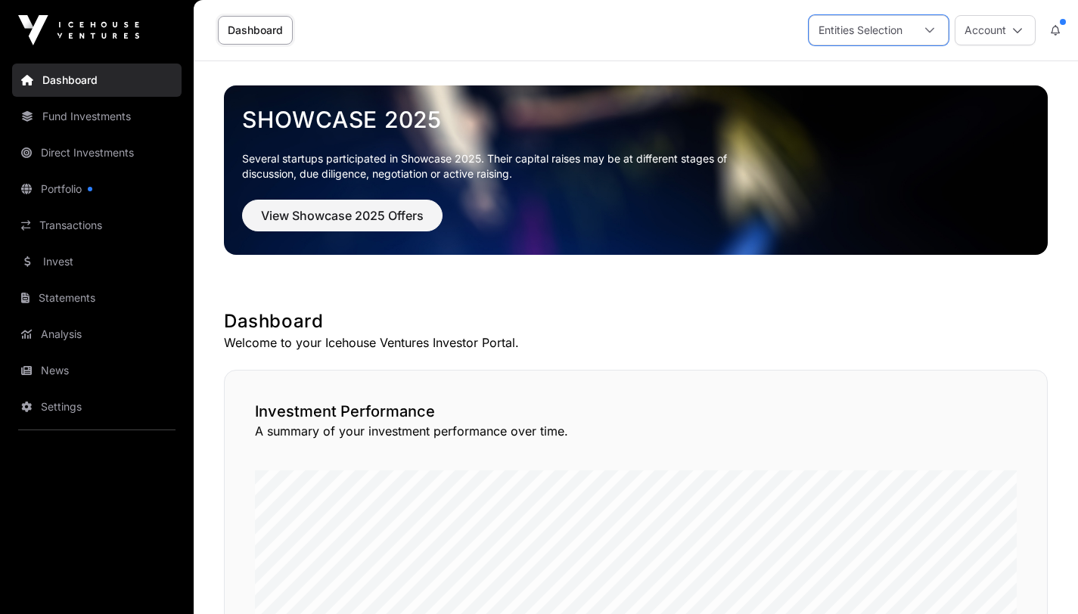
click at [933, 28] on icon at bounding box center [929, 30] width 9 height 5
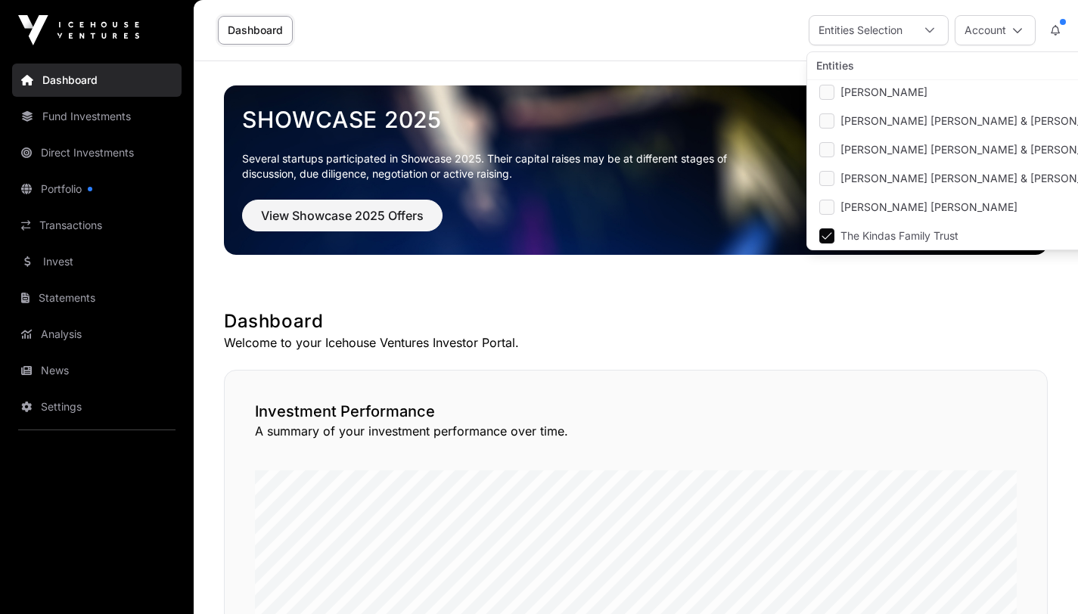
click at [53, 265] on link "Invest" at bounding box center [96, 261] width 169 height 33
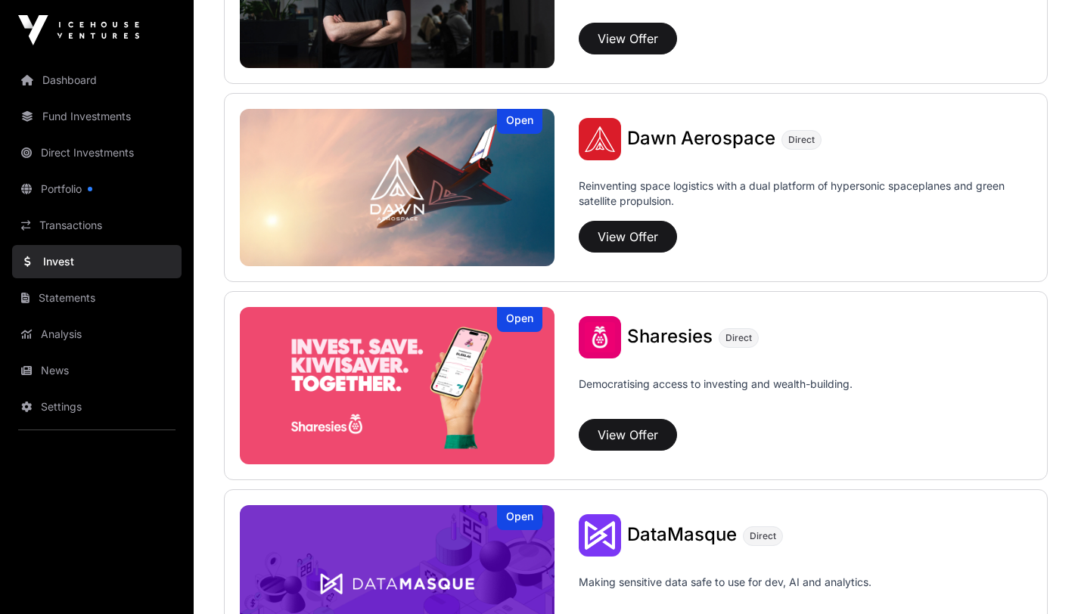
scroll to position [1703, 0]
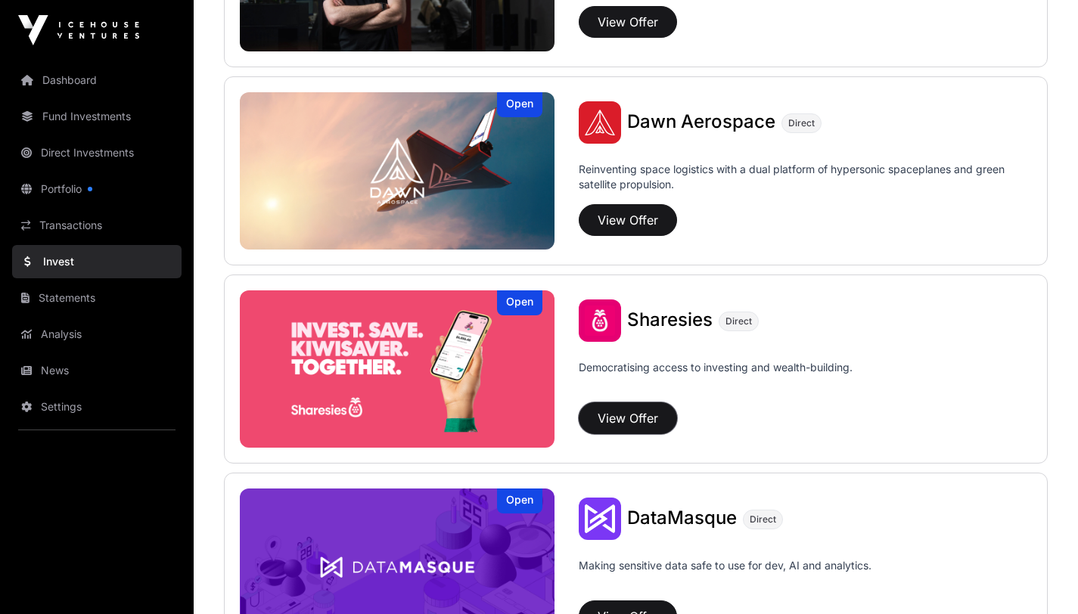
click at [624, 414] on button "View Offer" at bounding box center [628, 418] width 98 height 32
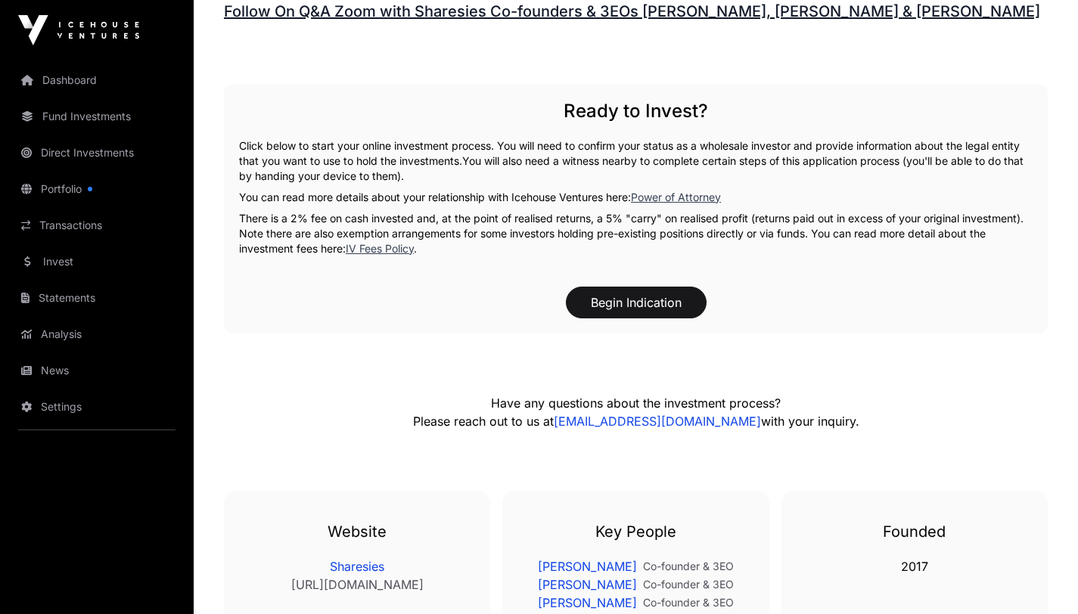
scroll to position [2221, 0]
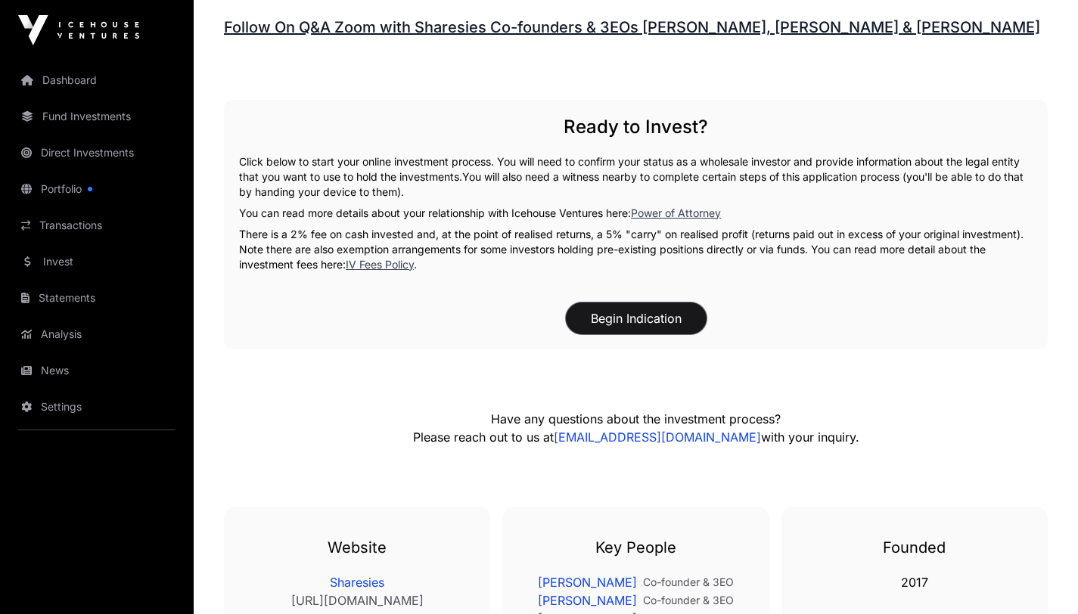
click at [633, 321] on button "Begin Indication" at bounding box center [636, 319] width 141 height 32
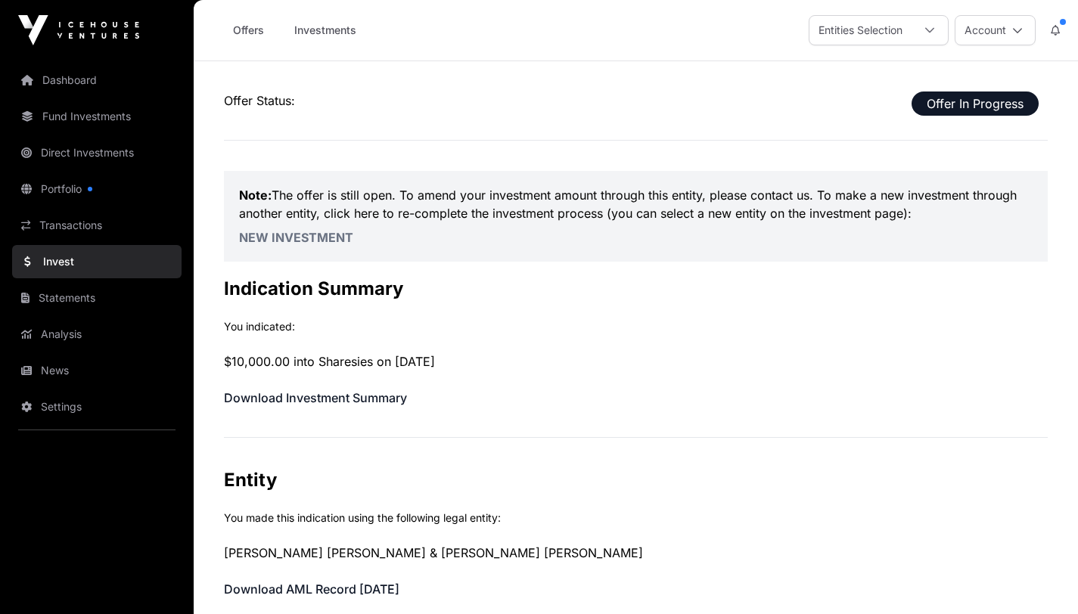
click at [908, 32] on div "Entities Selection" at bounding box center [860, 30] width 102 height 29
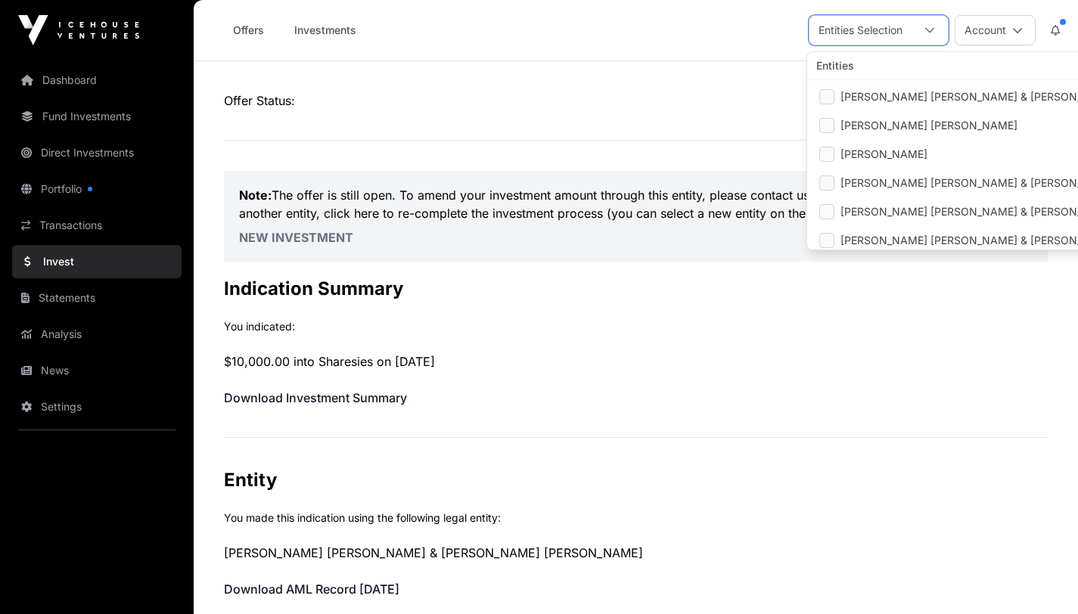
scroll to position [62, 0]
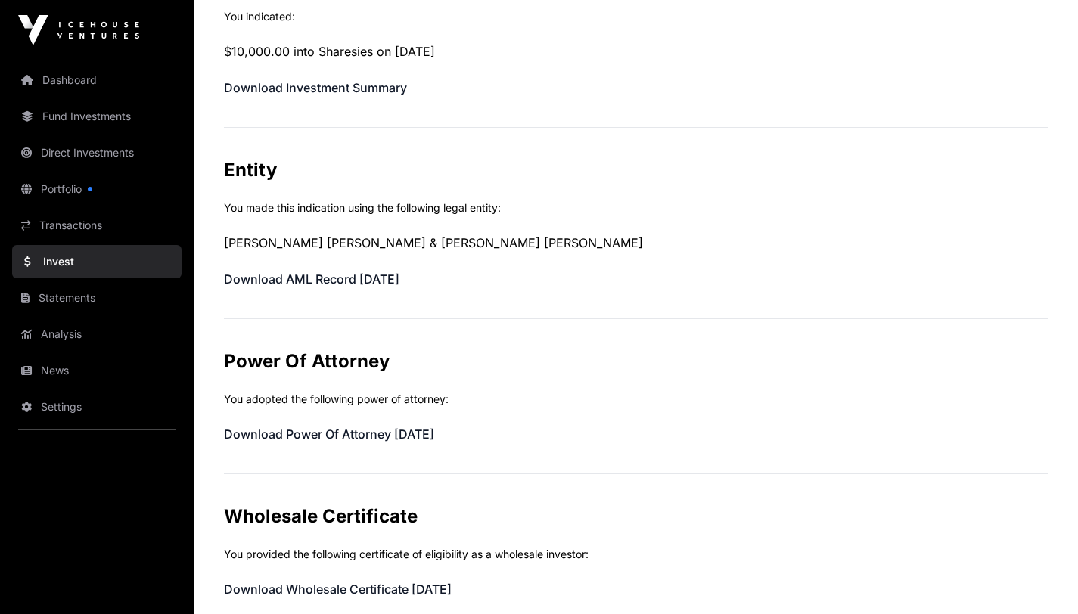
scroll to position [0, 0]
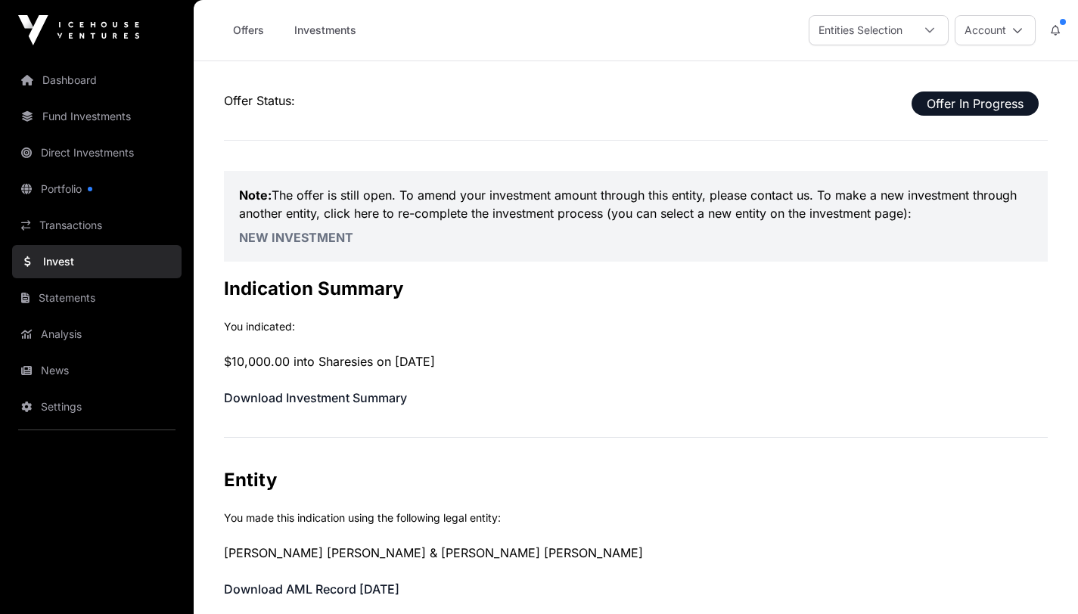
click at [1007, 35] on button "Account" at bounding box center [995, 30] width 81 height 30
